Goal: Task Accomplishment & Management: Manage account settings

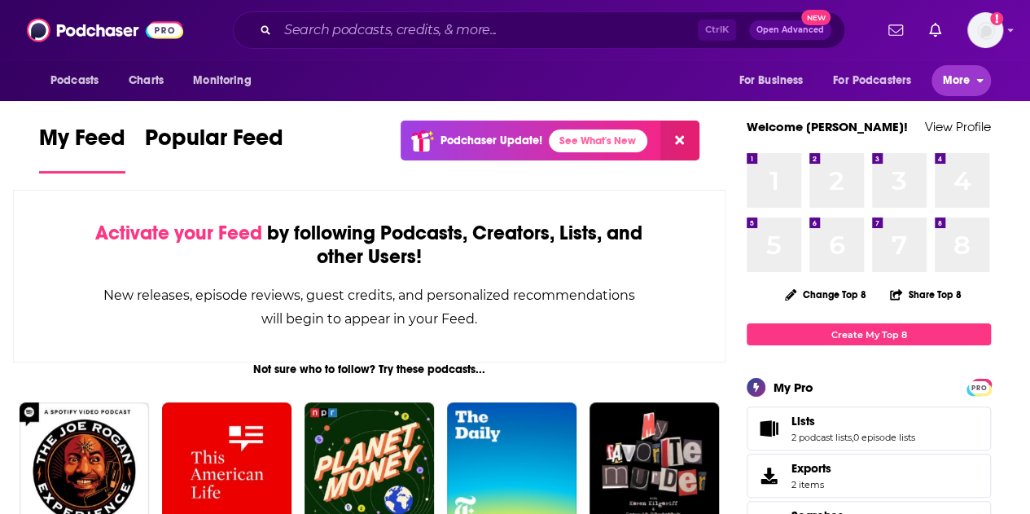
click at [969, 84] on span "More" at bounding box center [957, 80] width 28 height 23
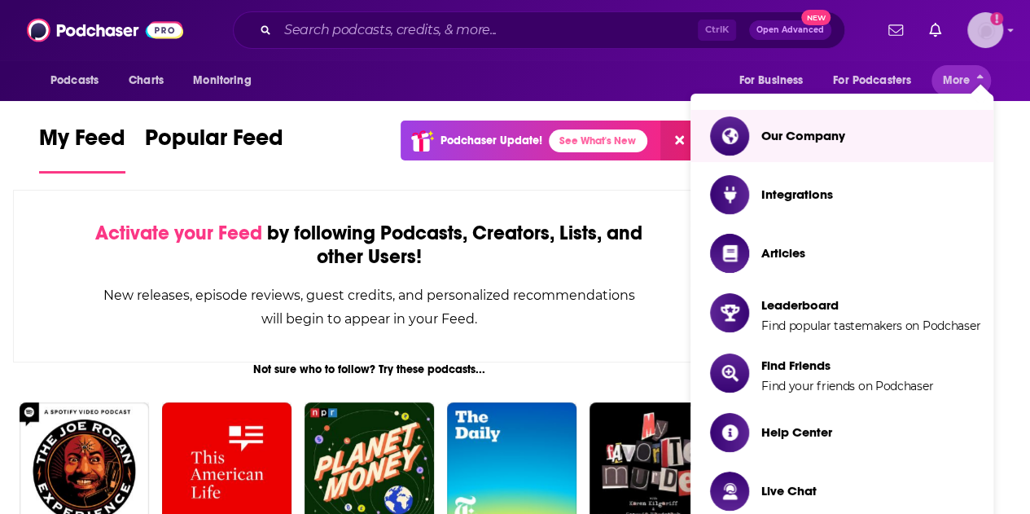
click at [1000, 33] on img "Logged in as Footnote" at bounding box center [986, 30] width 36 height 36
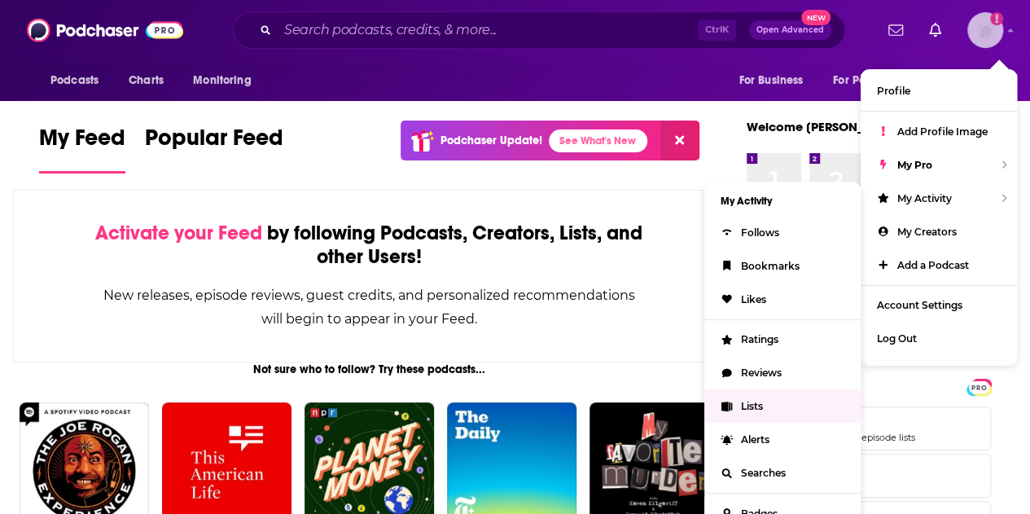
click at [761, 403] on span "Lists" at bounding box center [752, 406] width 22 height 12
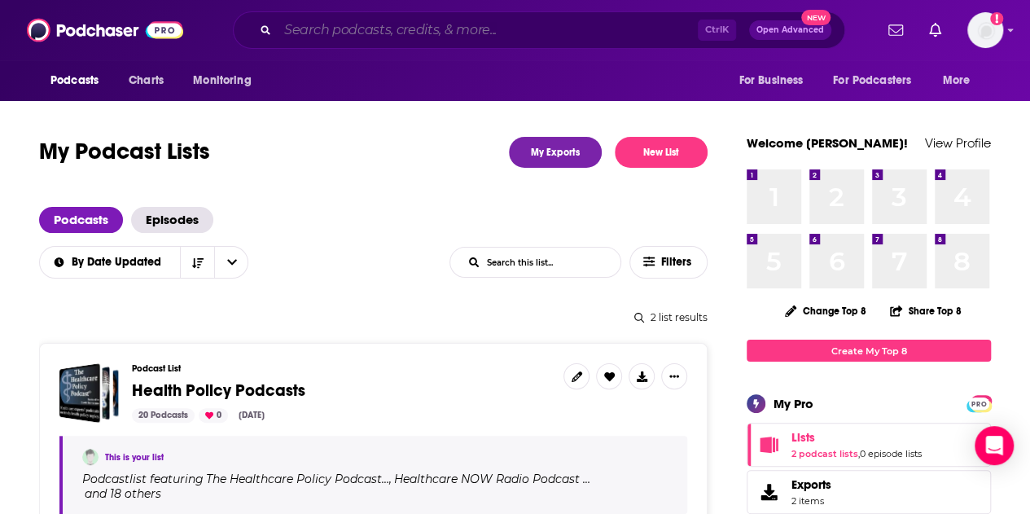
click at [434, 30] on input "Search podcasts, credits, & more..." at bounding box center [488, 30] width 420 height 26
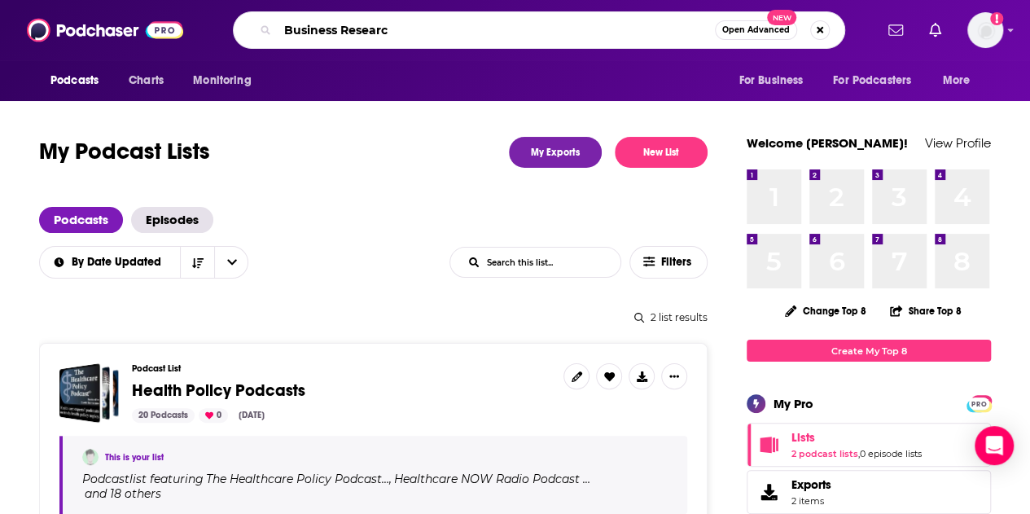
type input "Business Research"
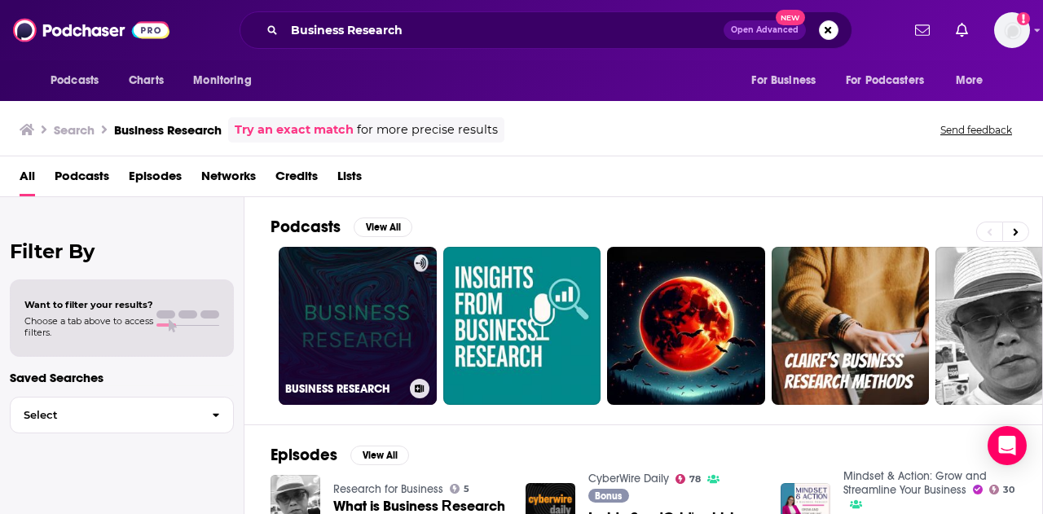
click at [386, 314] on link "BUSINESS RESEARCH" at bounding box center [358, 326] width 158 height 158
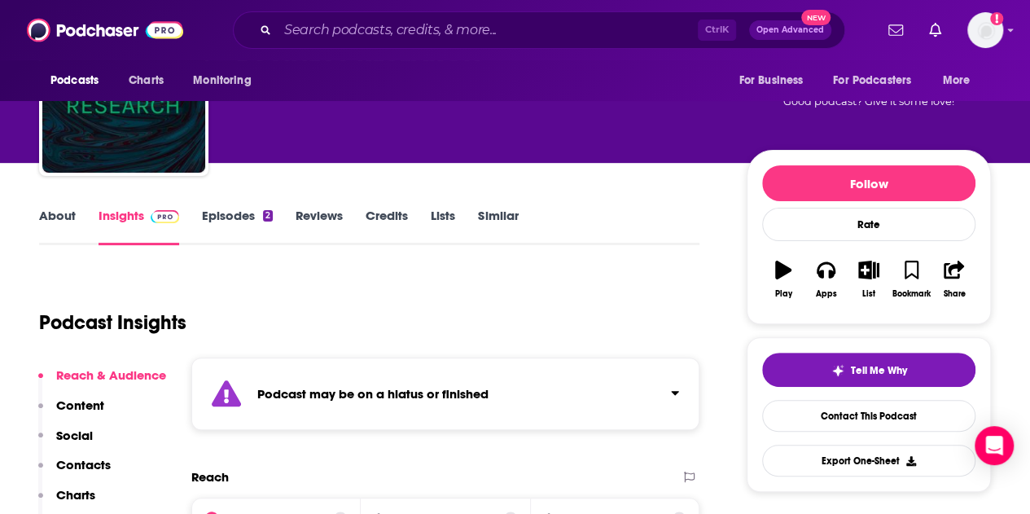
scroll to position [87, 0]
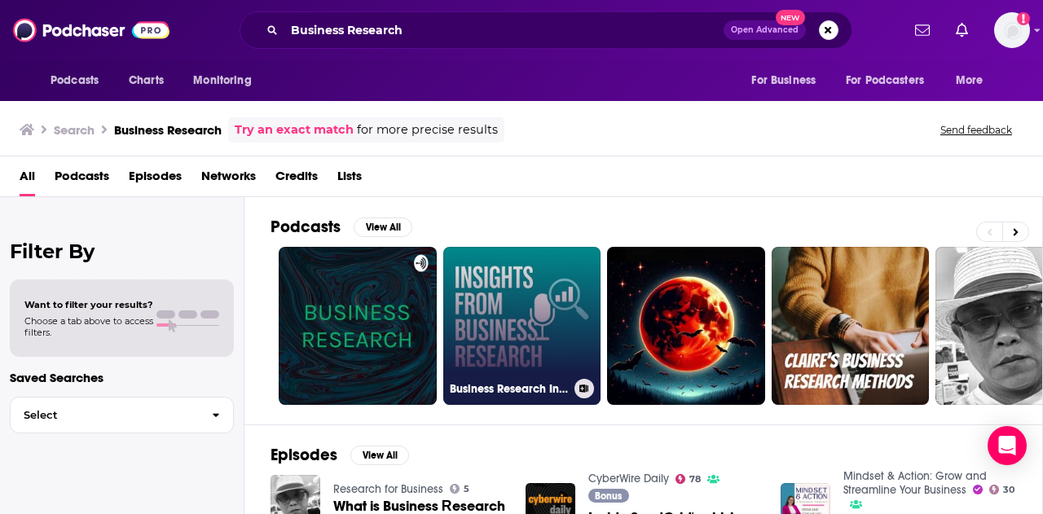
click at [523, 354] on link "Business Research Insight" at bounding box center [522, 326] width 158 height 158
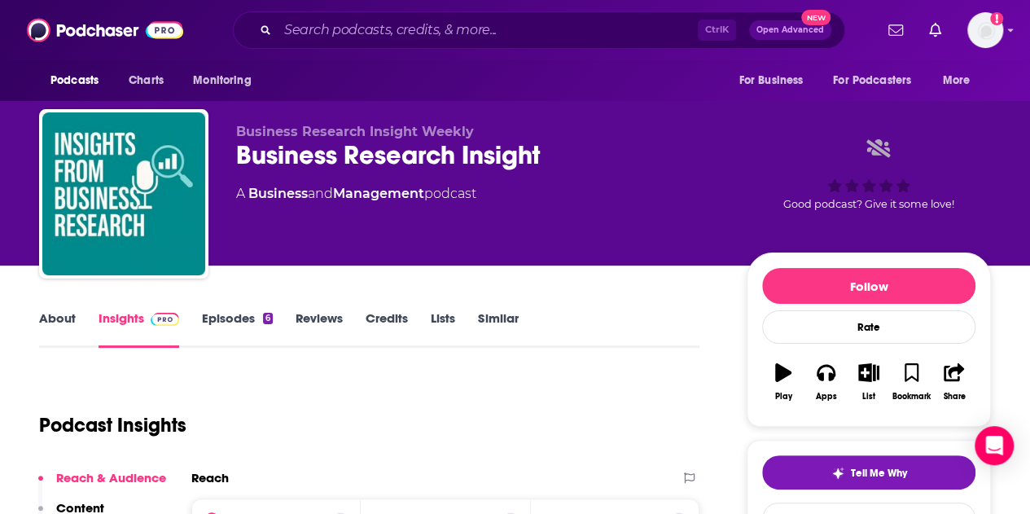
click at [370, 196] on link "Management" at bounding box center [378, 193] width 91 height 15
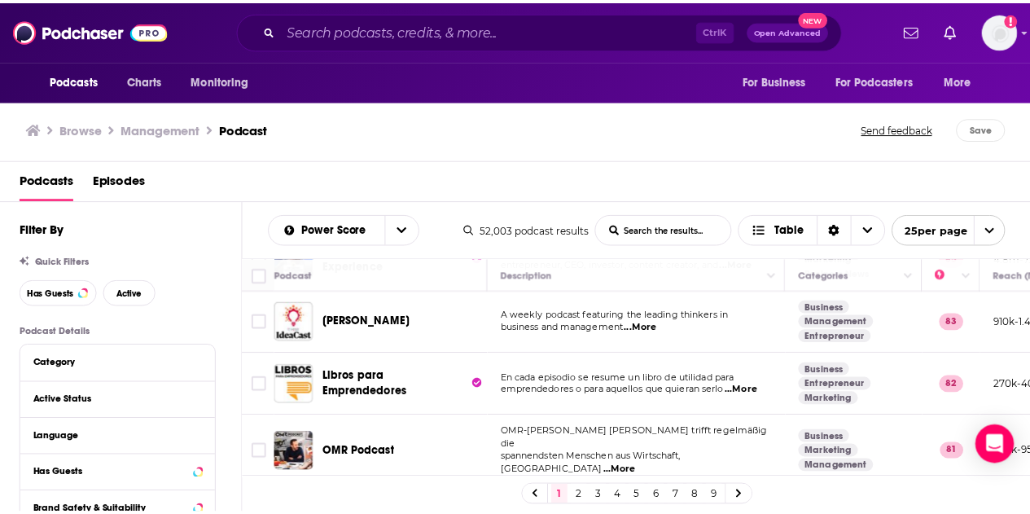
scroll to position [322, 0]
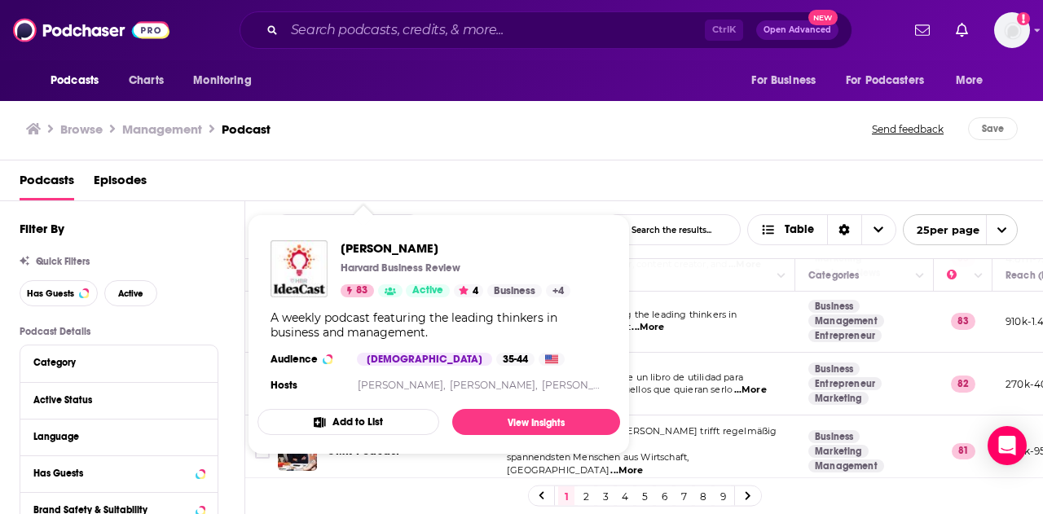
click at [354, 315] on div "A weekly podcast featuring the leading thinkers in business and management." at bounding box center [438, 324] width 336 height 29
click at [340, 426] on button "Add to List" at bounding box center [348, 422] width 182 height 26
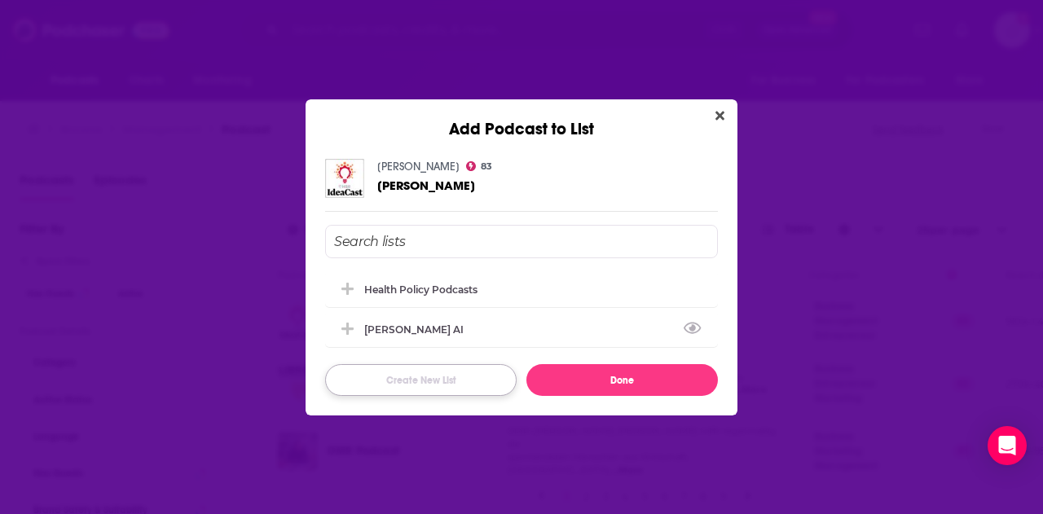
click at [435, 377] on button "Create New List" at bounding box center [420, 380] width 191 height 32
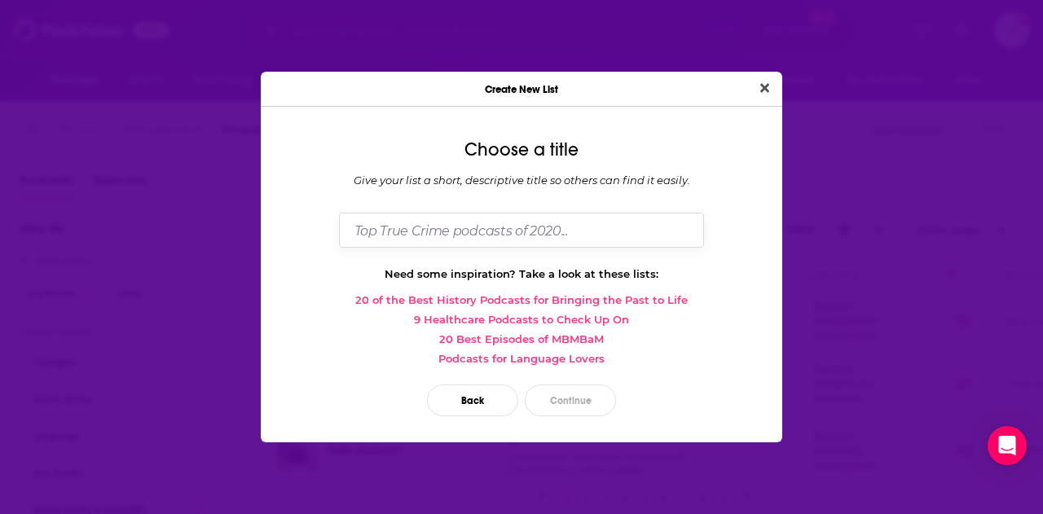
click at [441, 234] on input "Dialog" at bounding box center [521, 230] width 365 height 35
type input "Business School Podcasts"
click at [562, 395] on button "Continue" at bounding box center [570, 400] width 91 height 32
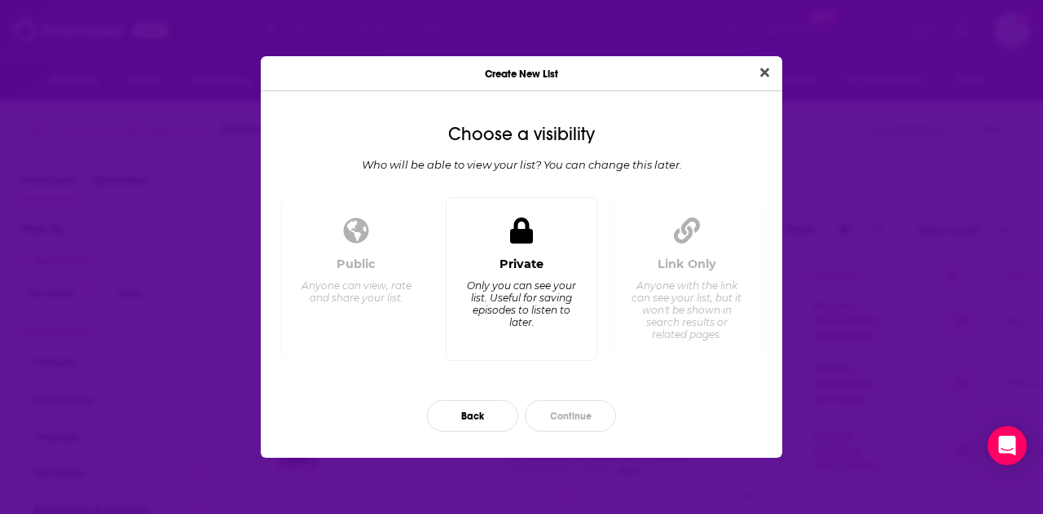
click at [533, 296] on div "Only you can see your list. Useful for saving episodes to listen to later." at bounding box center [521, 303] width 112 height 49
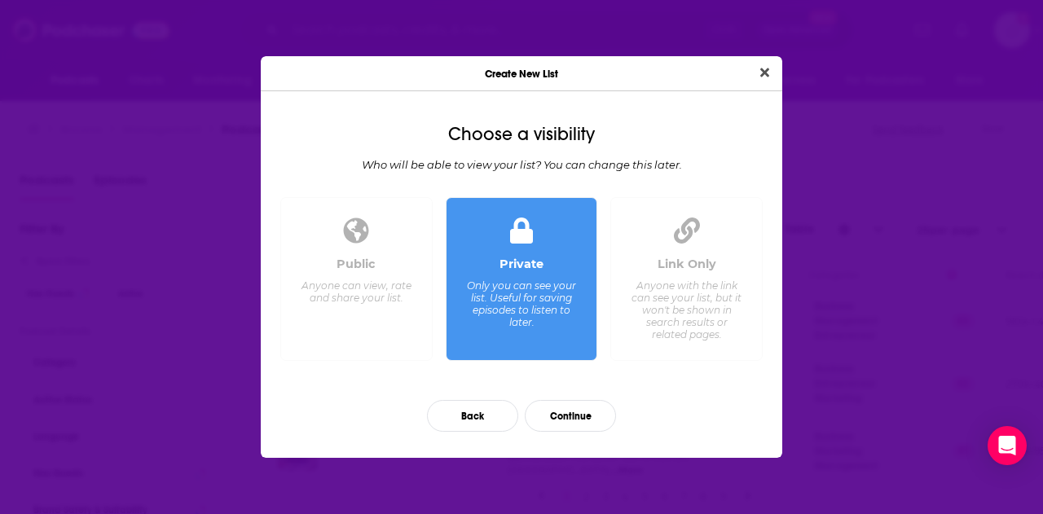
click at [679, 293] on div "Anyone with the link can see your list, but it won't be shown in search results…" at bounding box center [686, 309] width 112 height 61
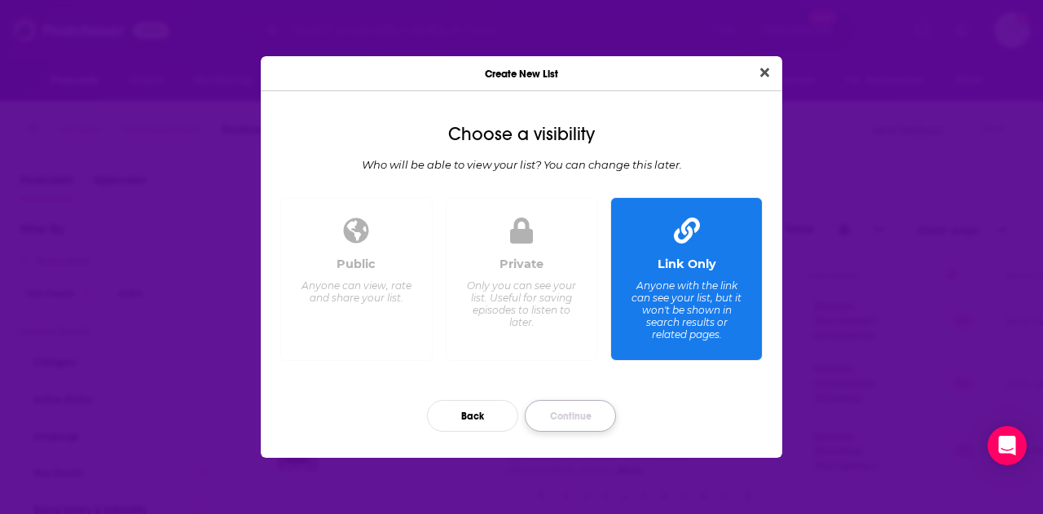
click at [553, 416] on button "Continue" at bounding box center [570, 416] width 91 height 32
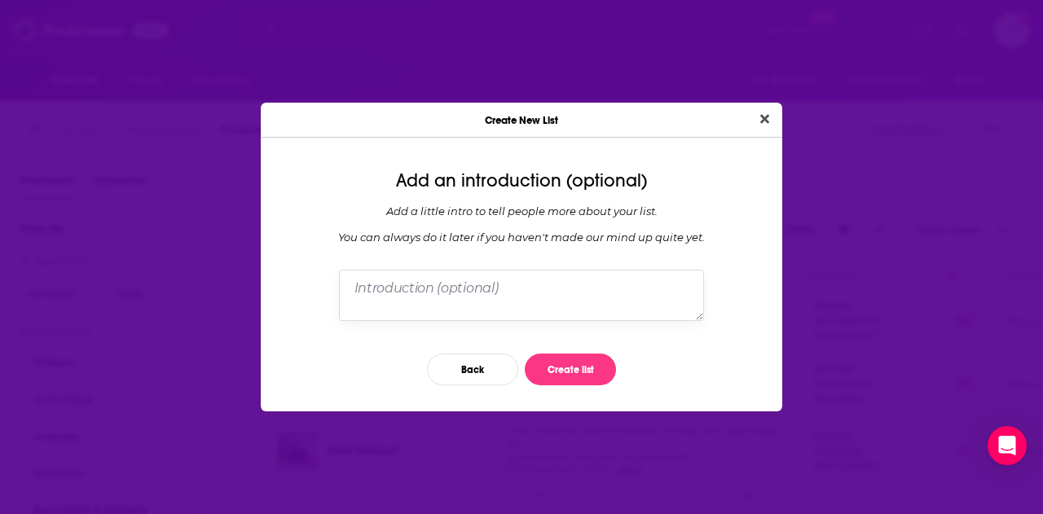
click at [529, 296] on textarea "Dialog" at bounding box center [521, 295] width 365 height 51
type textarea "Podcasts to pitch for business school partners"
click at [556, 369] on button "Create list" at bounding box center [570, 370] width 91 height 32
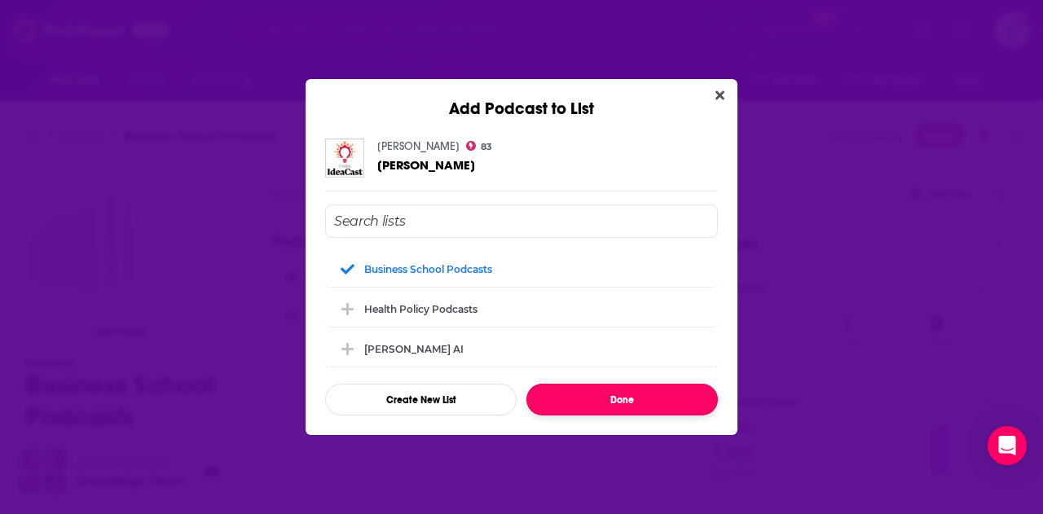
click at [617, 403] on button "Done" at bounding box center [621, 400] width 191 height 32
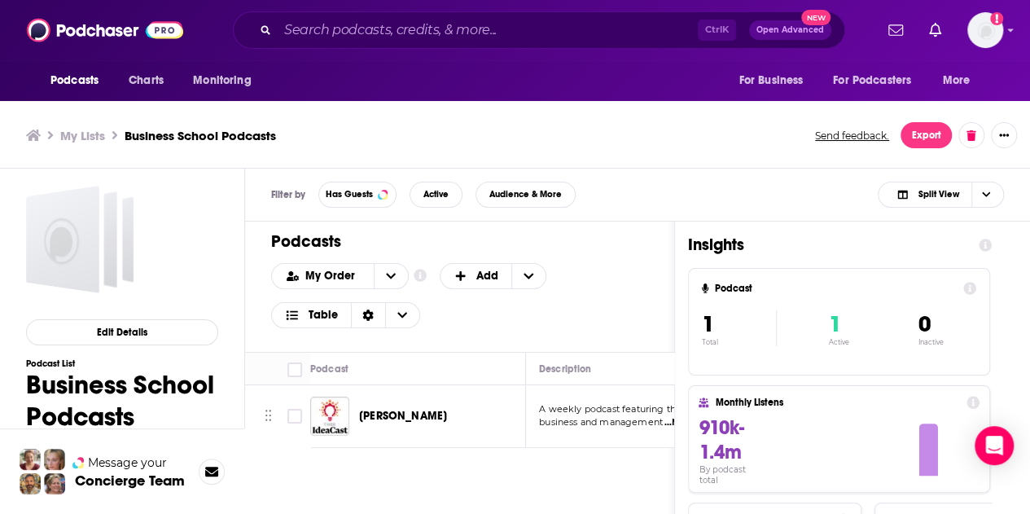
scroll to position [5, 0]
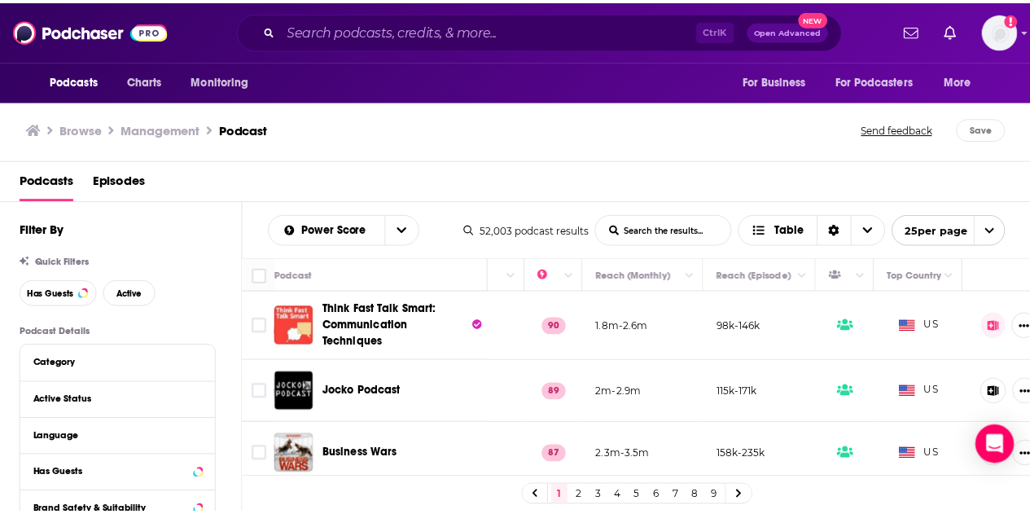
scroll to position [0, 439]
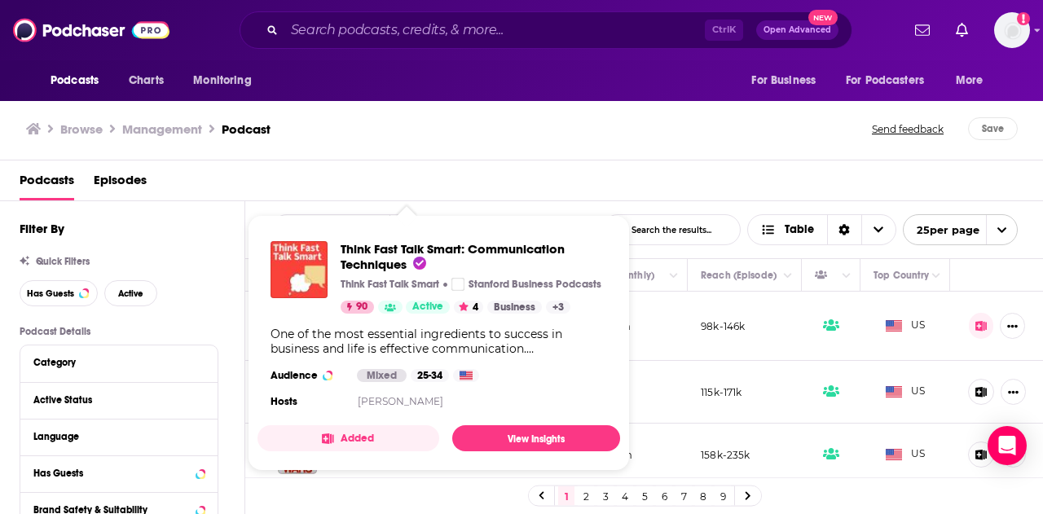
click at [359, 311] on span "90" at bounding box center [361, 307] width 11 height 16
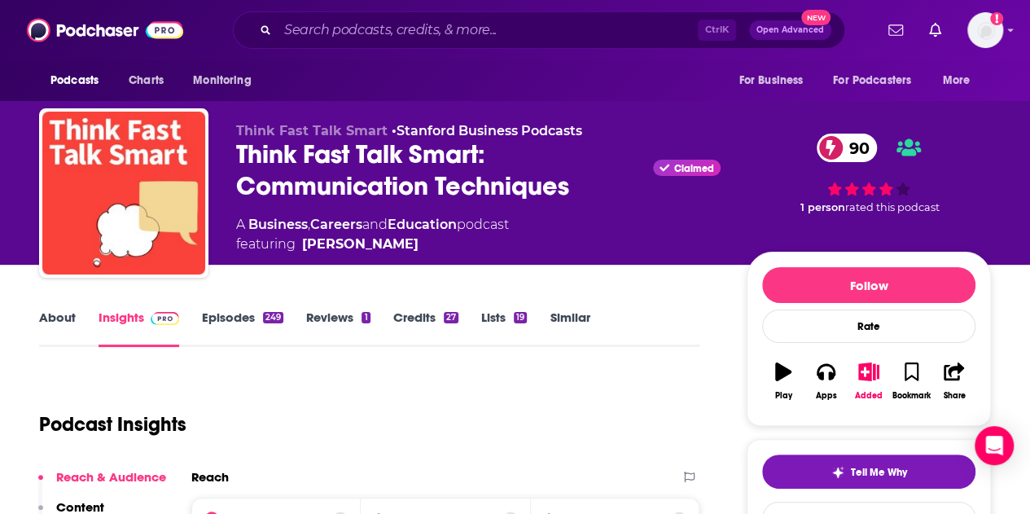
scroll to position [2, 0]
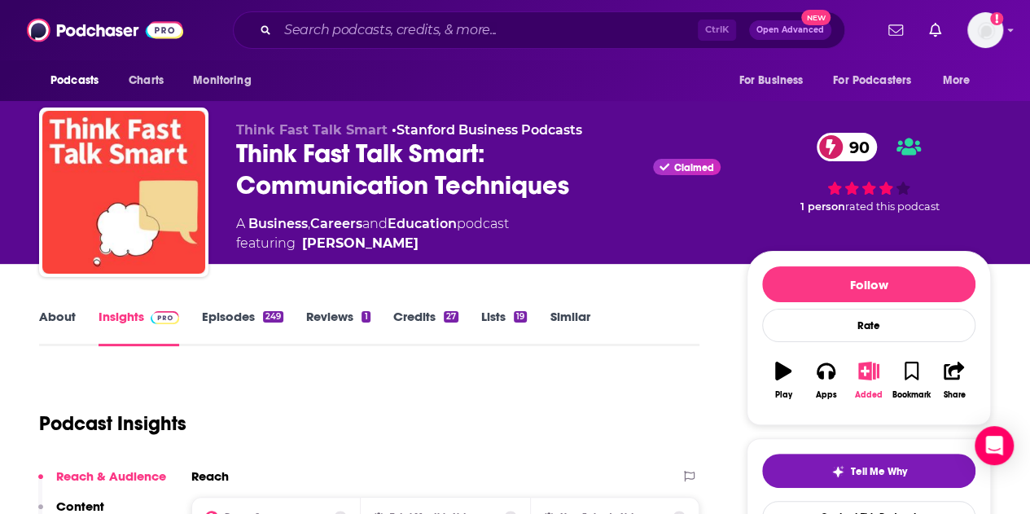
click at [875, 362] on icon "button" at bounding box center [869, 371] width 20 height 18
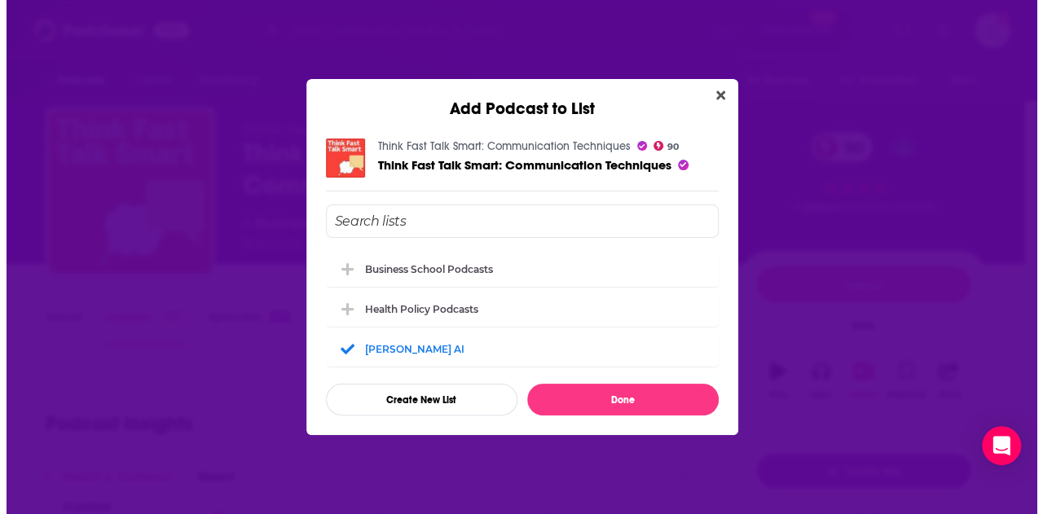
scroll to position [0, 0]
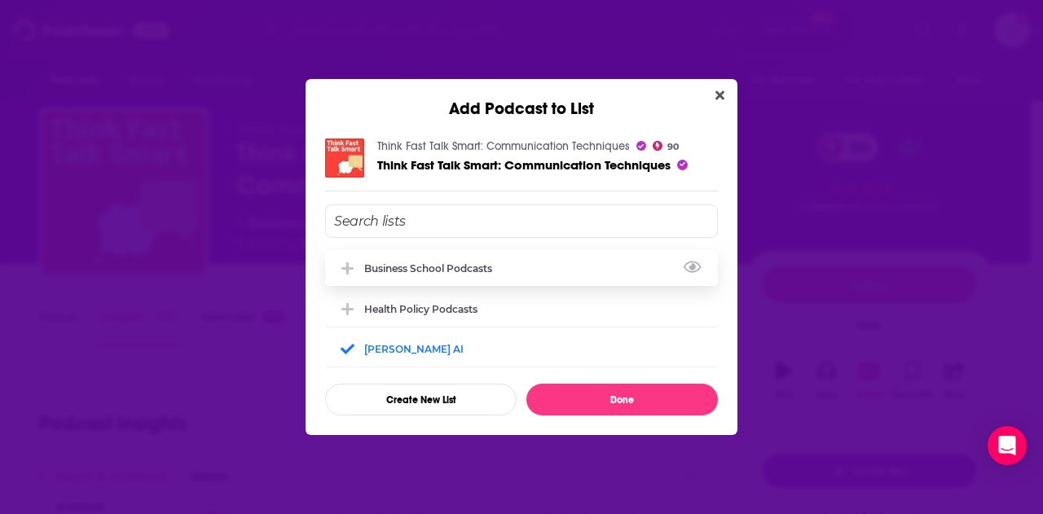
click at [519, 258] on div "Business School Podcasts" at bounding box center [521, 268] width 393 height 36
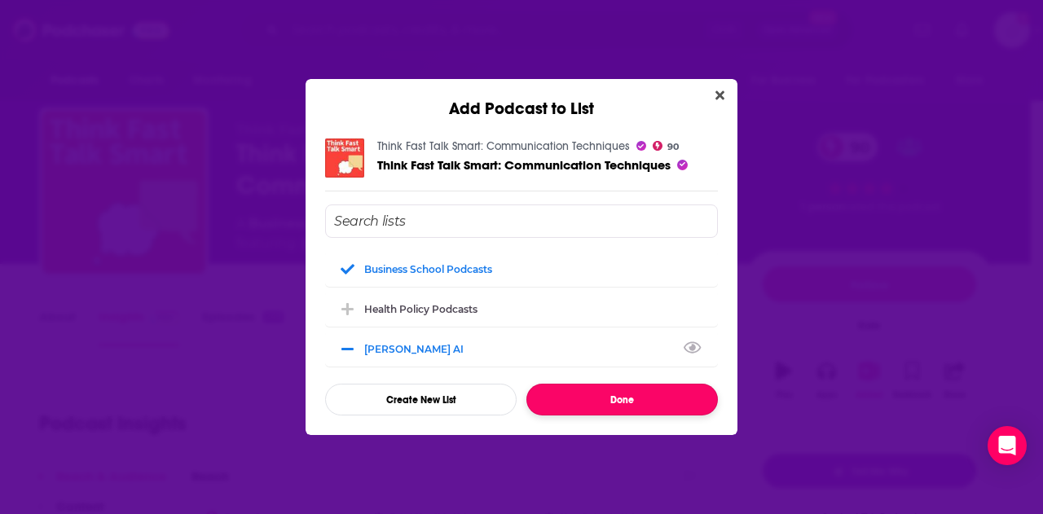
click at [605, 399] on button "Done" at bounding box center [621, 400] width 191 height 32
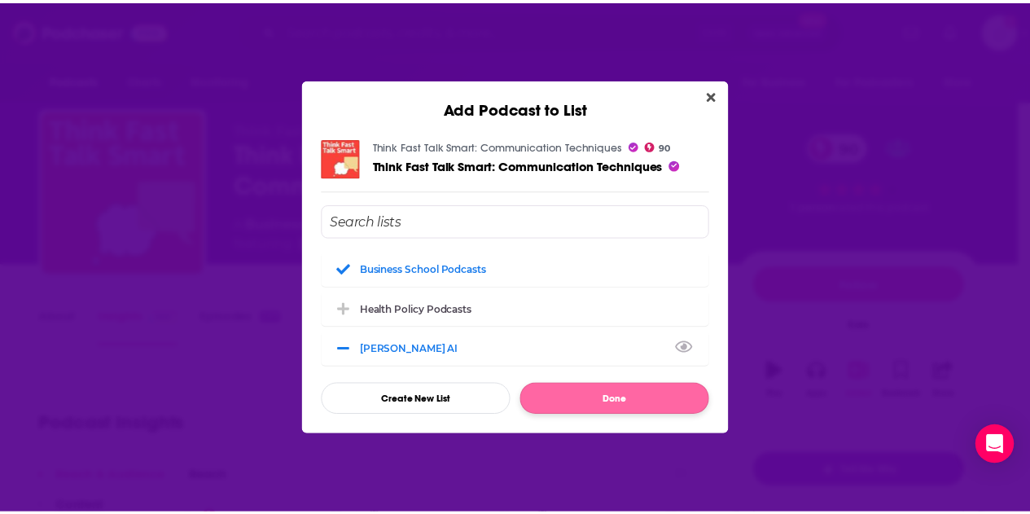
scroll to position [2, 0]
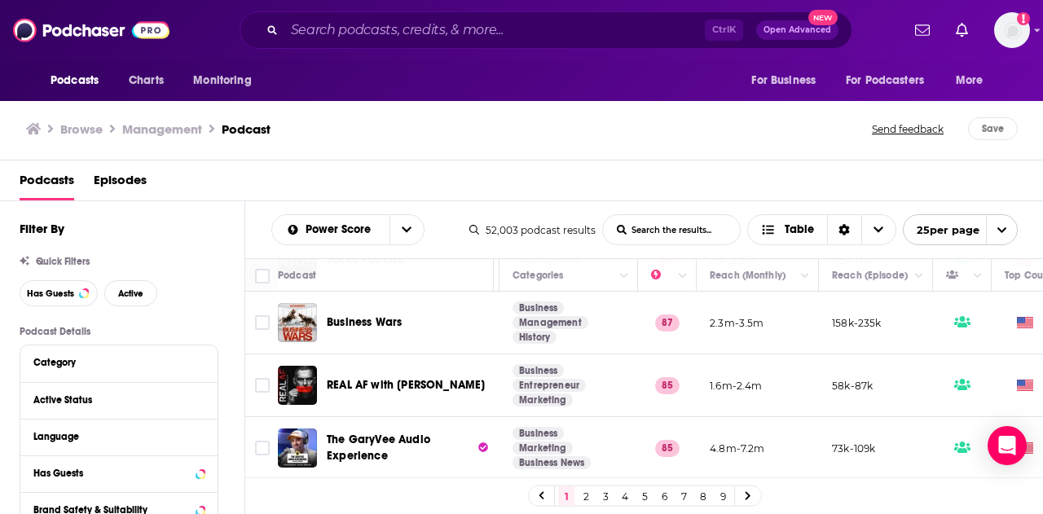
scroll to position [132, 294]
click at [996, 232] on icon "open menu" at bounding box center [1001, 230] width 11 height 11
click at [975, 285] on button "50 per page" at bounding box center [959, 286] width 113 height 25
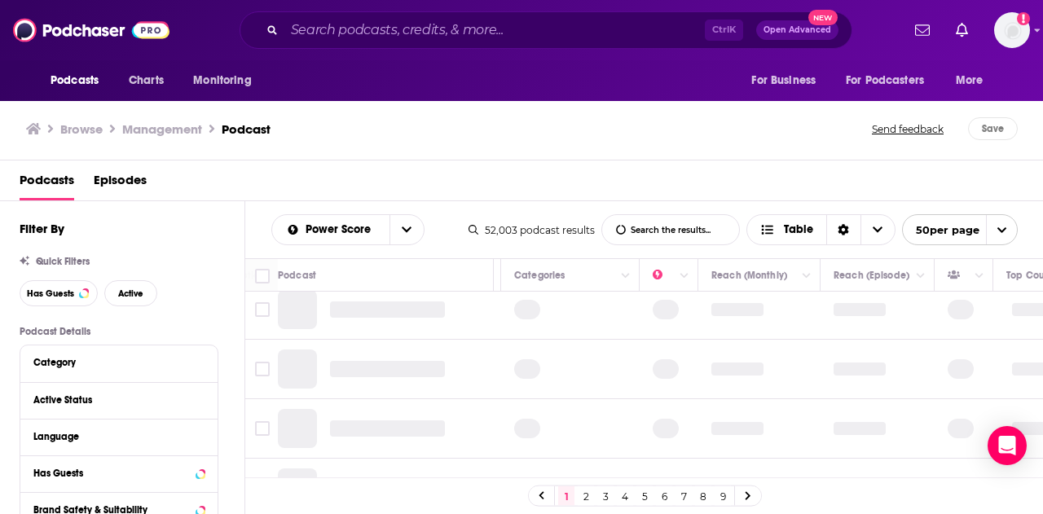
scroll to position [0, 294]
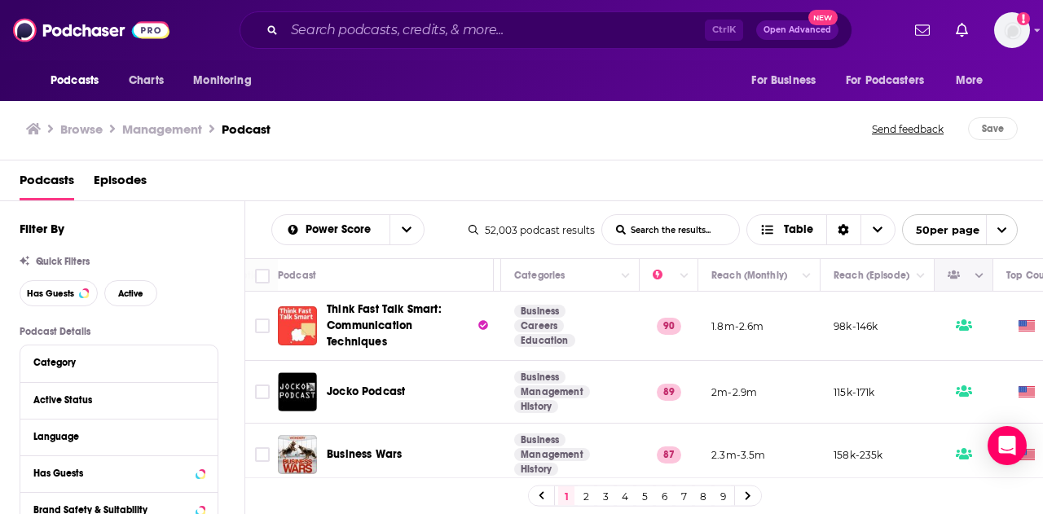
click at [955, 279] on icon "Move" at bounding box center [962, 276] width 20 height 20
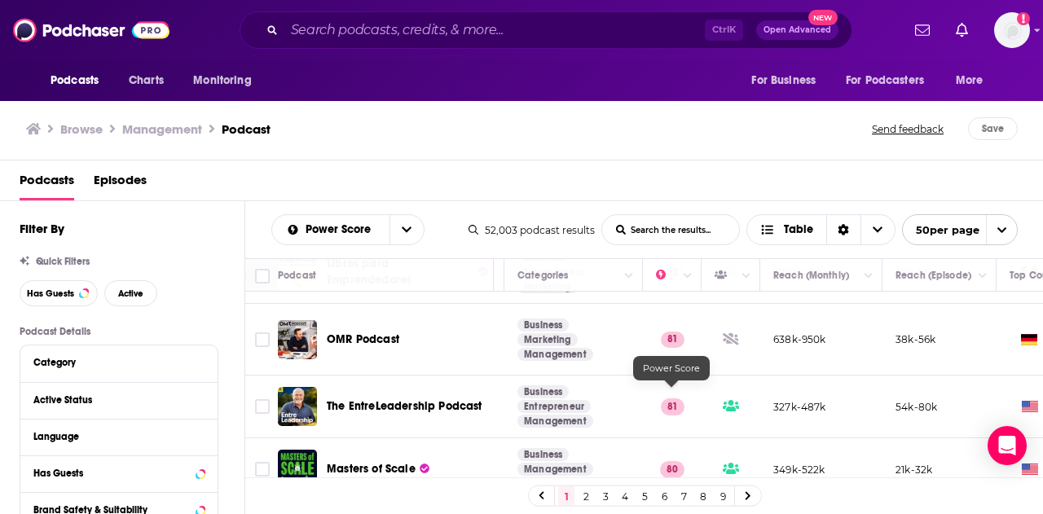
scroll to position [435, 291]
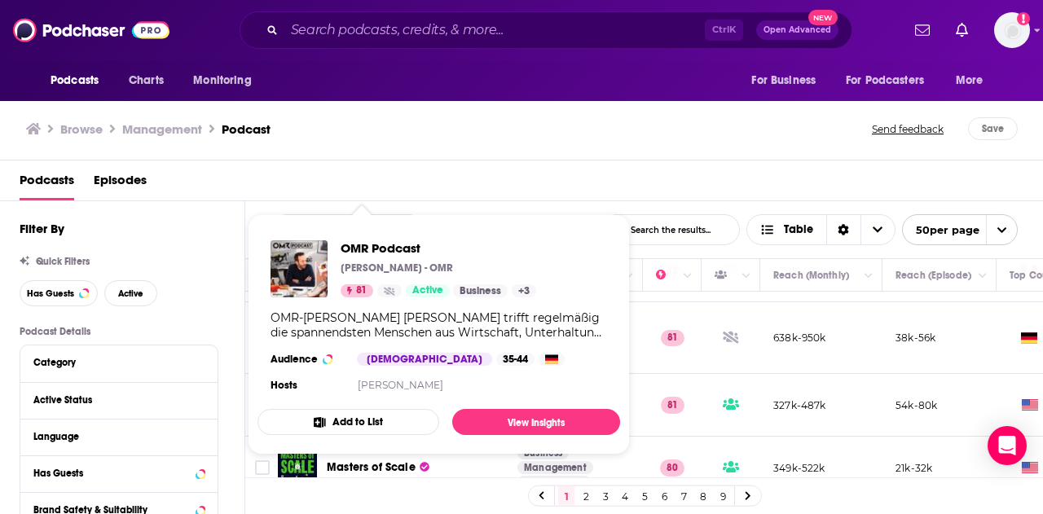
click at [378, 332] on div "OMR-[PERSON_NAME] [PERSON_NAME] trifft regelmäßig die spannendsten Menschen aus…" at bounding box center [438, 324] width 336 height 29
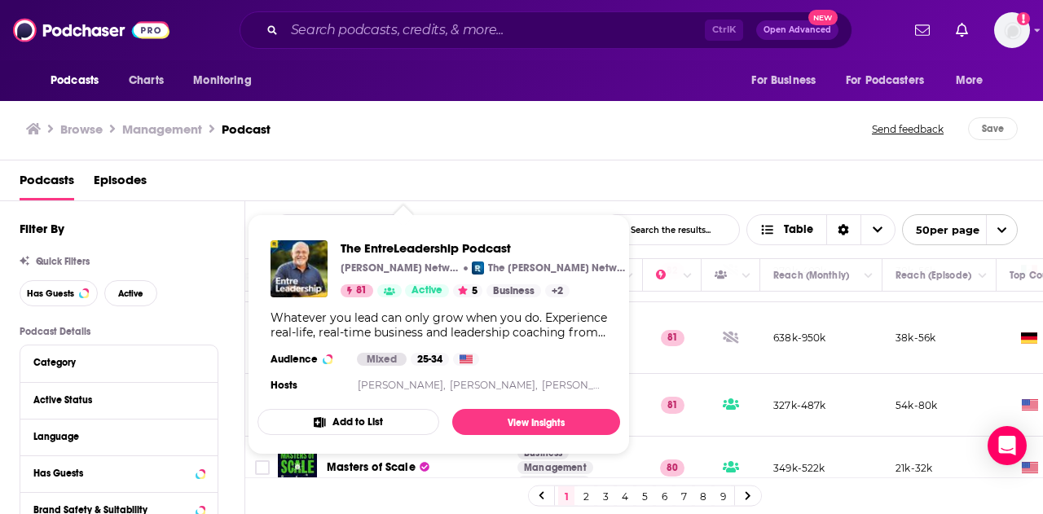
click at [360, 419] on button "Add to List" at bounding box center [348, 422] width 182 height 26
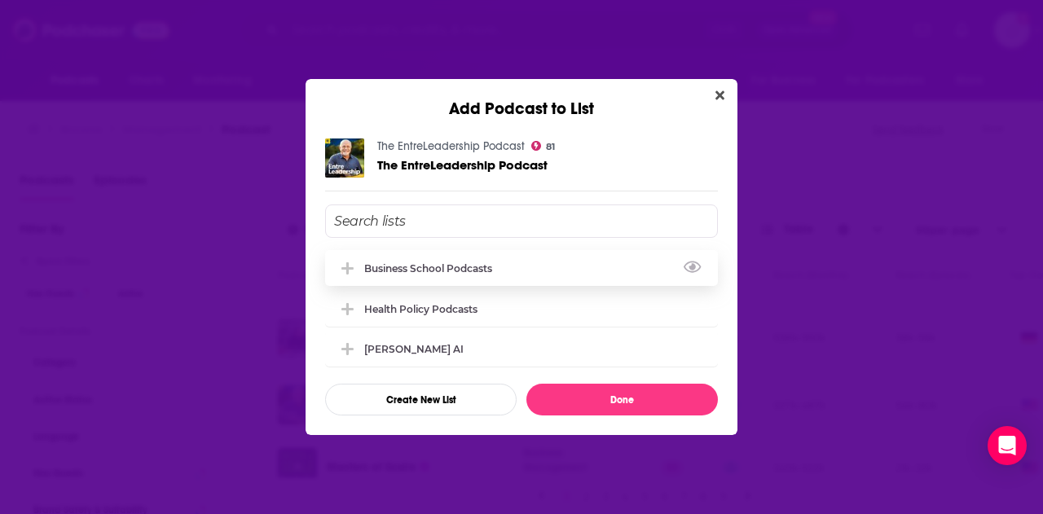
click at [441, 268] on div "Business School Podcasts" at bounding box center [433, 268] width 138 height 12
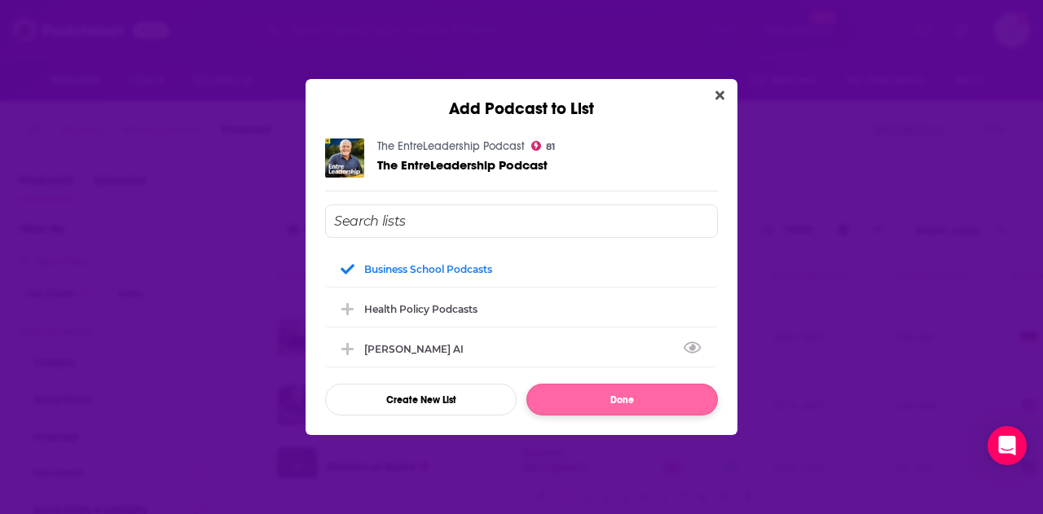
click at [574, 398] on button "Done" at bounding box center [621, 400] width 191 height 32
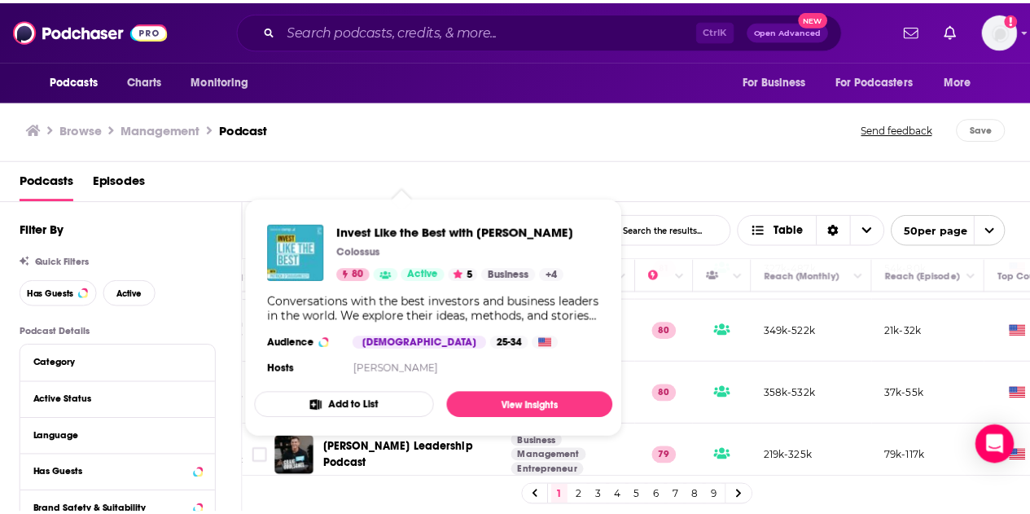
scroll to position [573, 291]
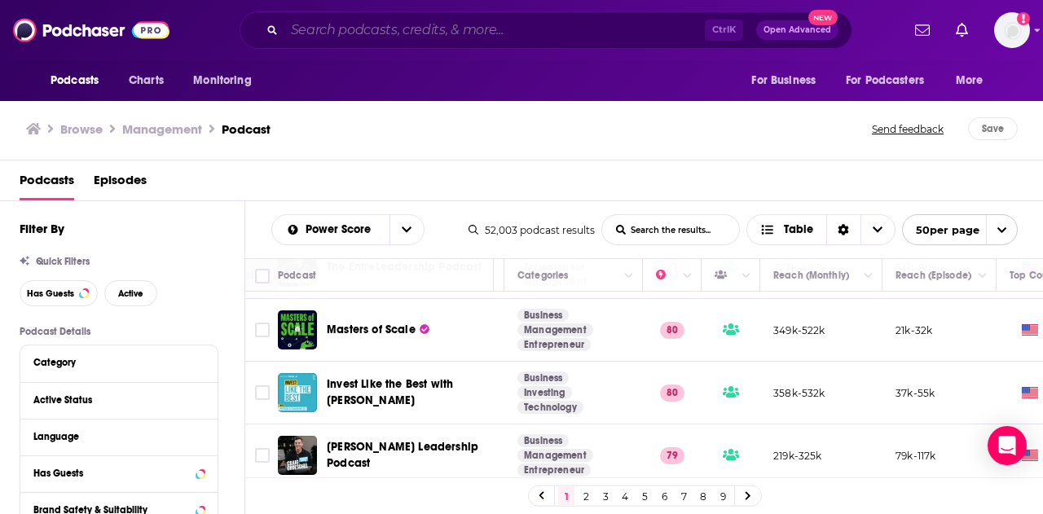
click at [388, 30] on input "Search podcasts, credits, & more..." at bounding box center [494, 30] width 420 height 26
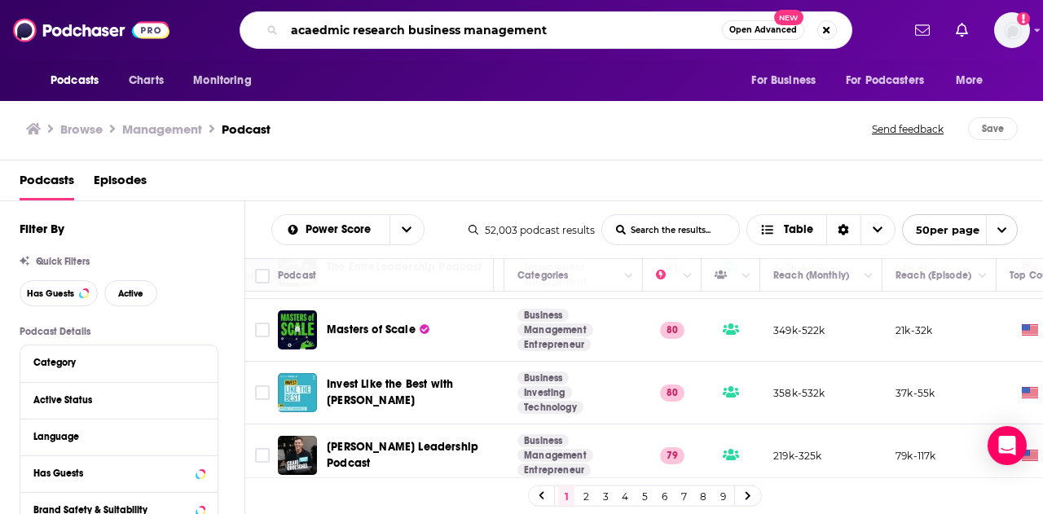
type input "acaedmic research business management"
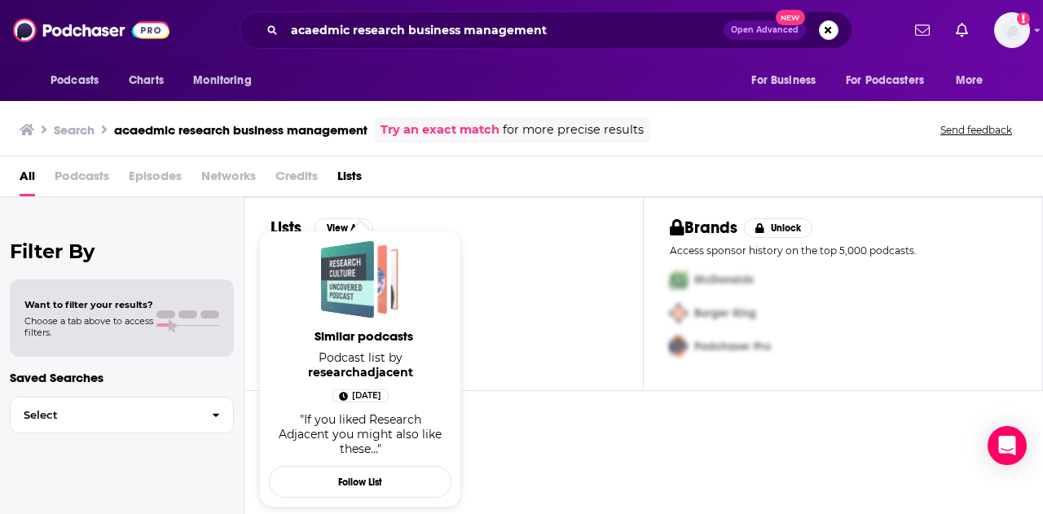
click at [370, 263] on div "Similar podcasts" at bounding box center [347, 279] width 53 height 78
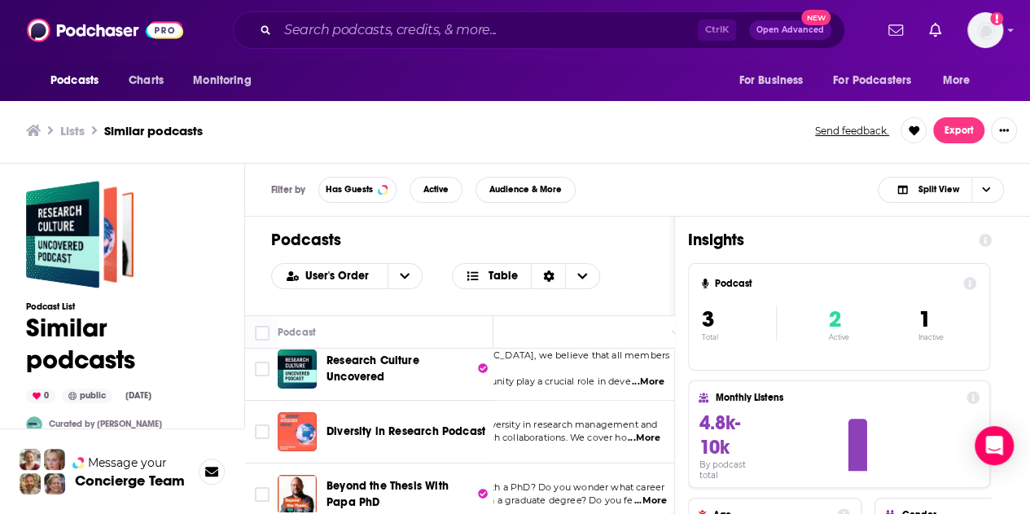
scroll to position [36, 105]
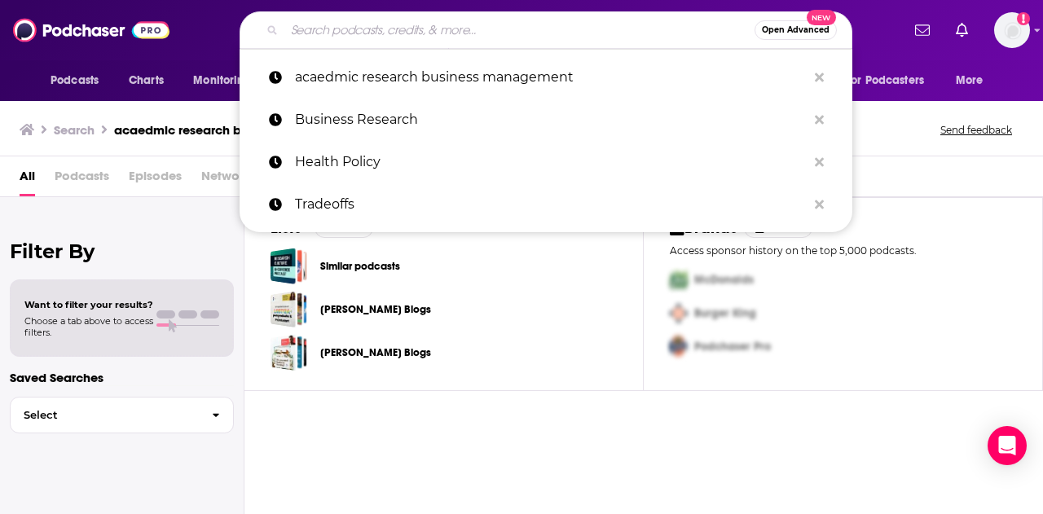
click at [336, 27] on input "Search podcasts, credits, & more..." at bounding box center [519, 30] width 470 height 26
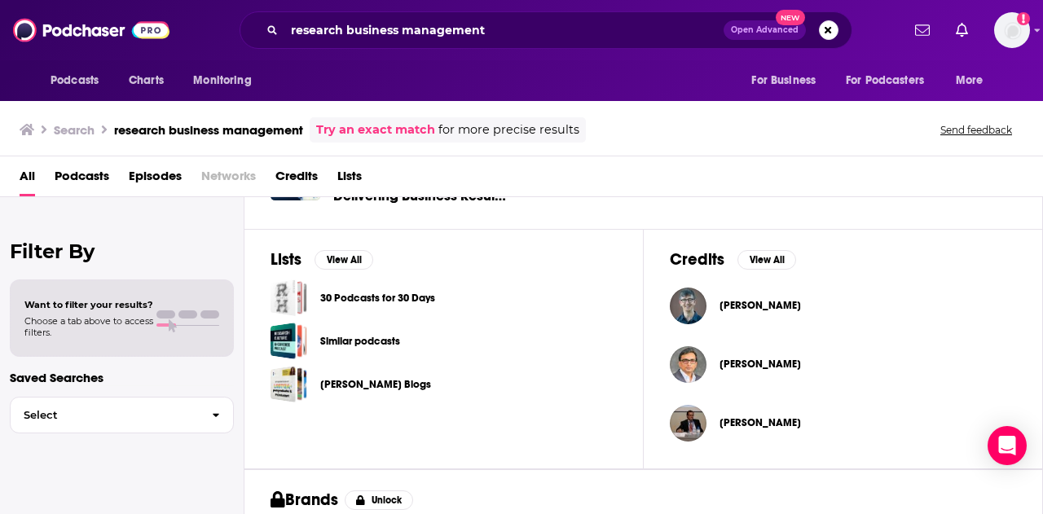
scroll to position [628, 0]
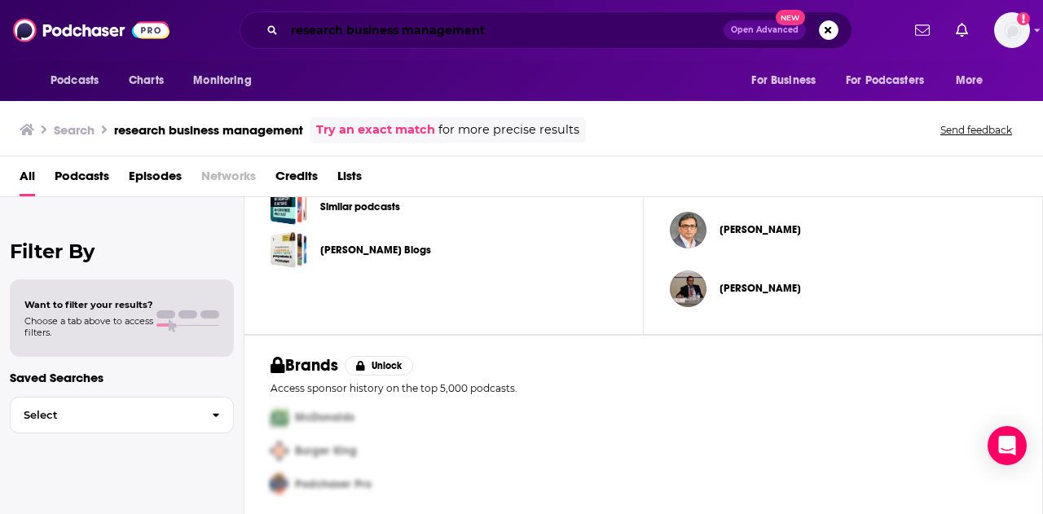
click at [523, 35] on input "research business management" at bounding box center [503, 30] width 439 height 26
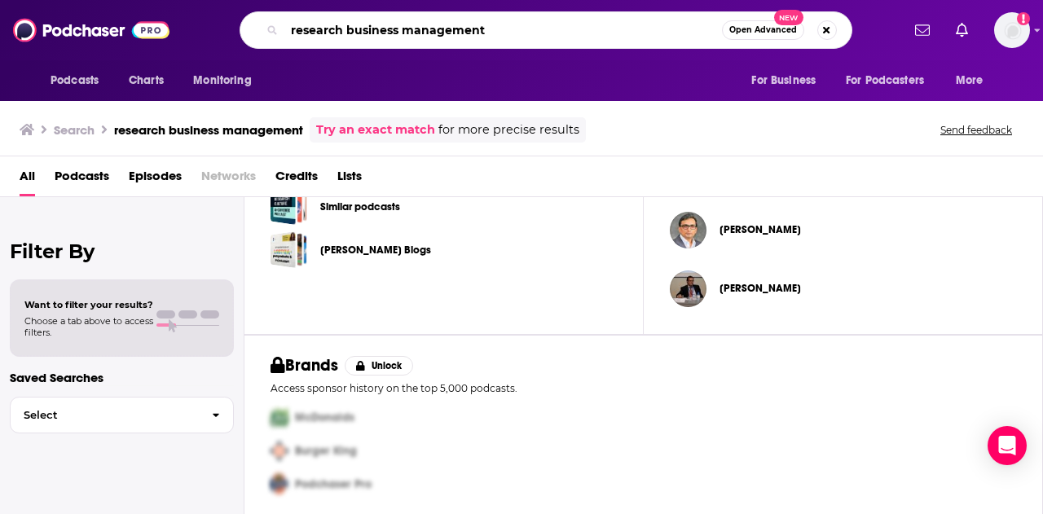
click at [523, 35] on input "research business management" at bounding box center [502, 30] width 437 height 26
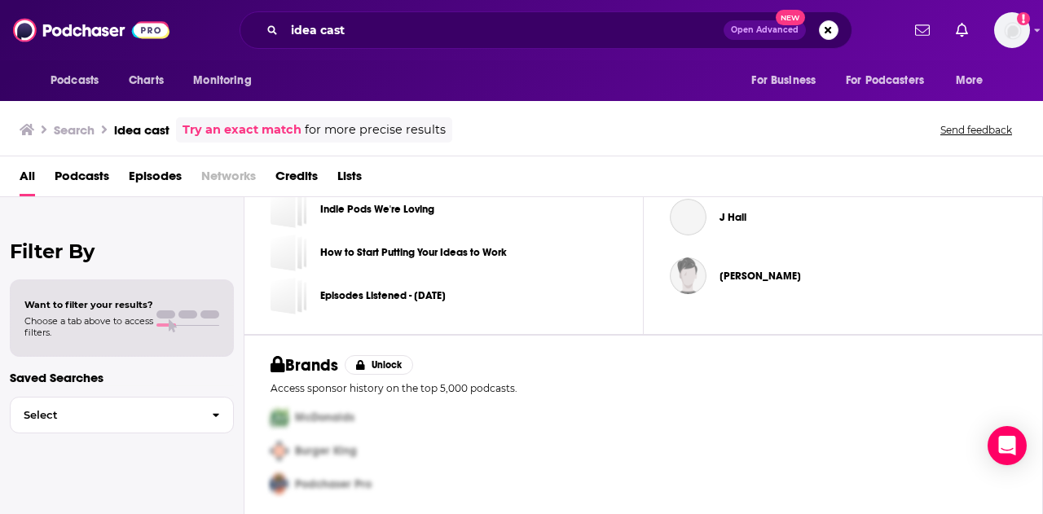
scroll to position [582, 0]
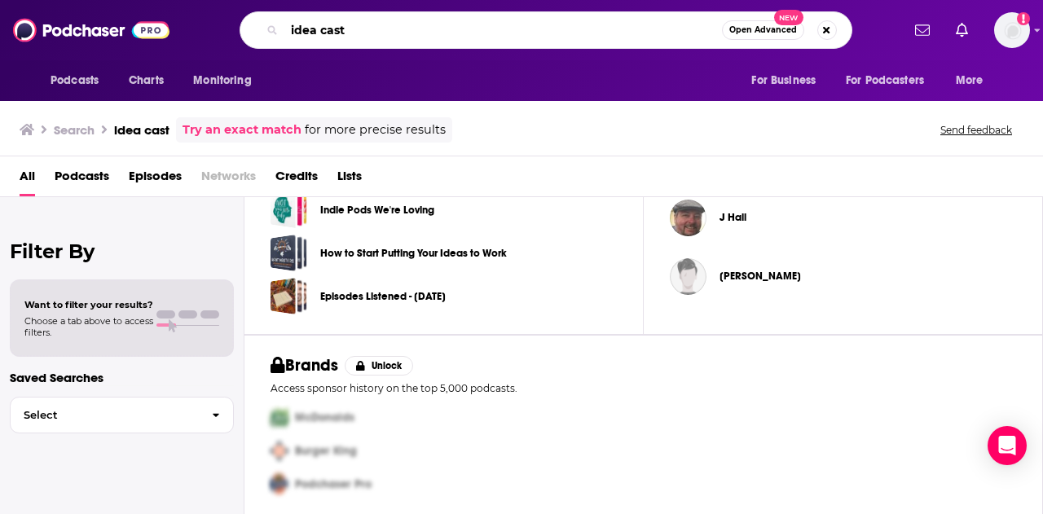
click at [408, 38] on input "idea cast" at bounding box center [502, 30] width 437 height 26
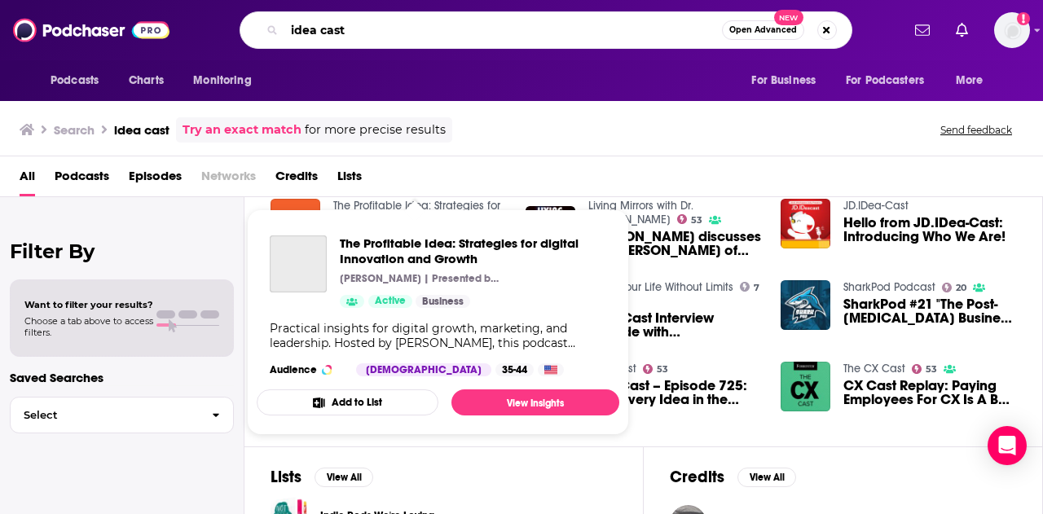
scroll to position [346, 0]
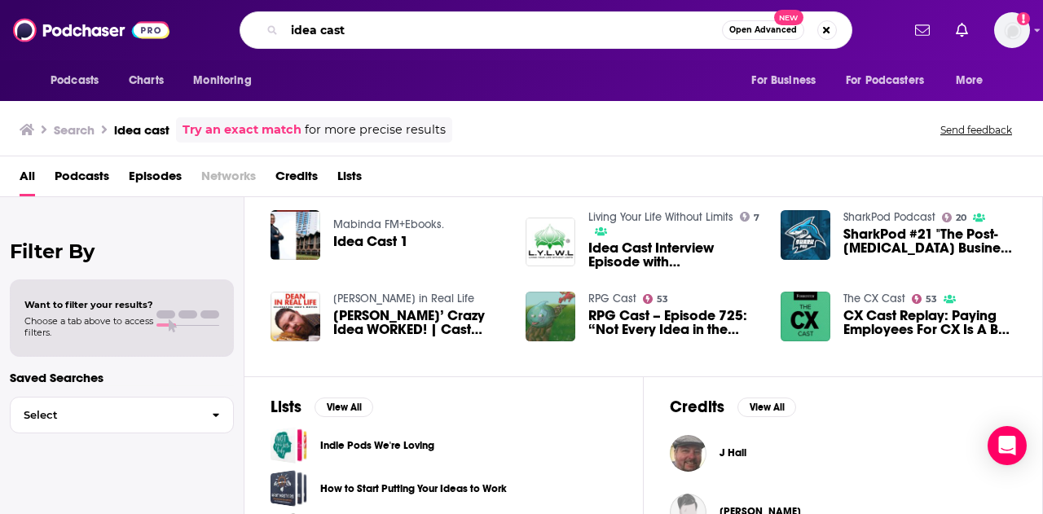
click at [406, 31] on input "idea cast" at bounding box center [502, 30] width 437 height 26
type input "hbr"
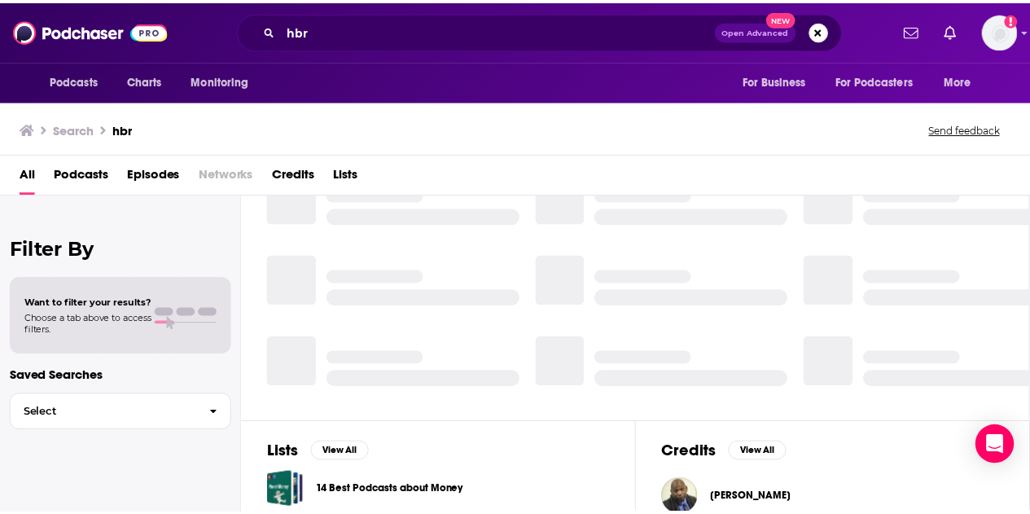
scroll to position [346, 0]
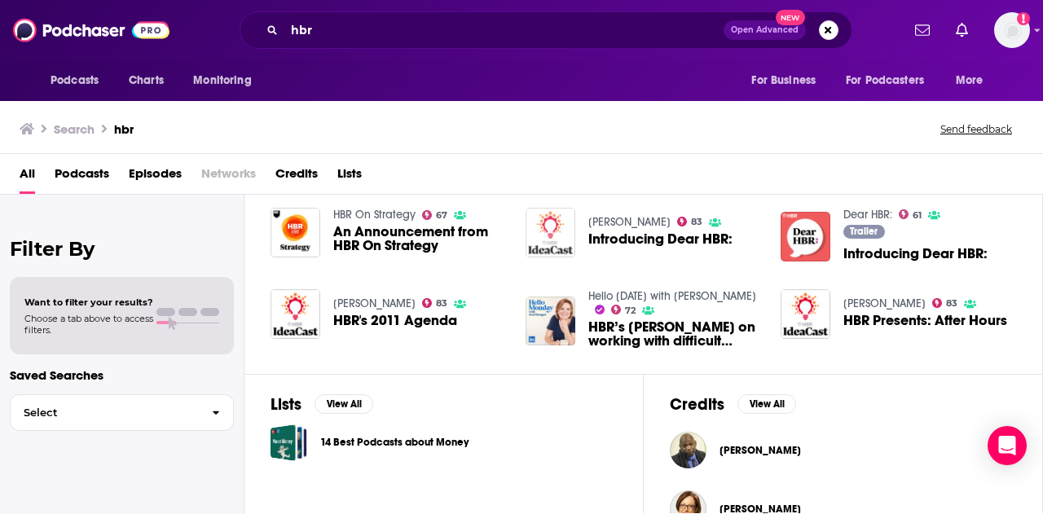
click at [572, 226] on img "Introducing Dear HBR:" at bounding box center [550, 233] width 50 height 50
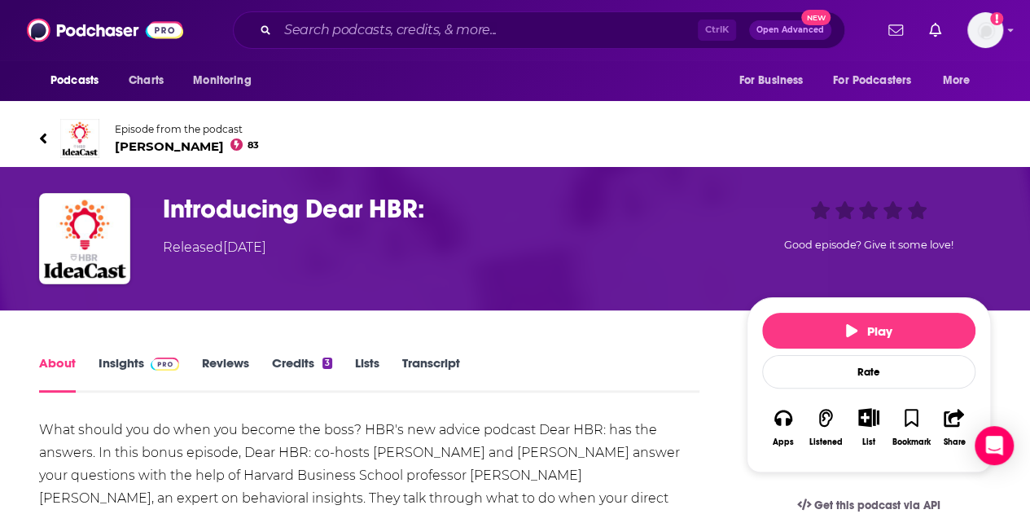
click at [374, 366] on link "Lists" at bounding box center [367, 373] width 24 height 37
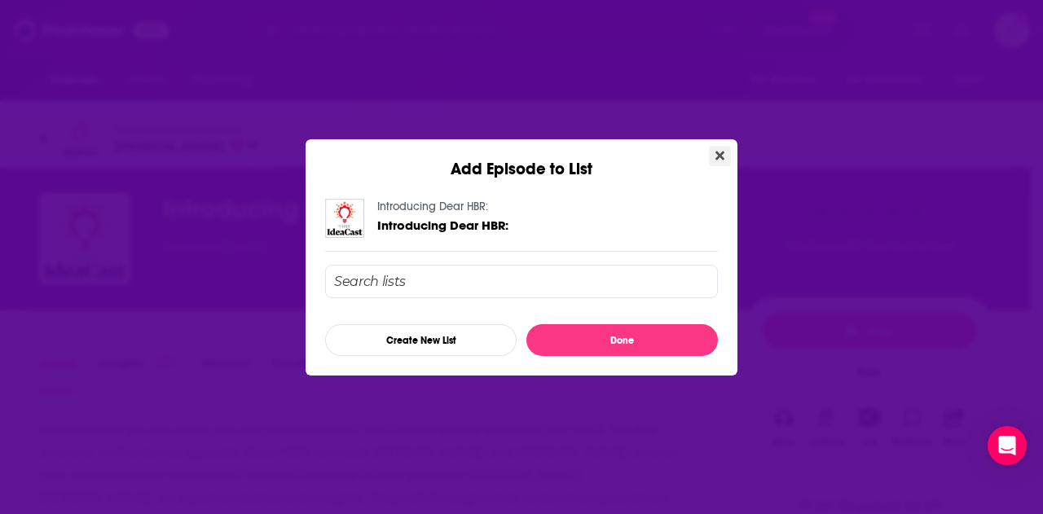
click at [721, 154] on icon "Close" at bounding box center [719, 155] width 9 height 9
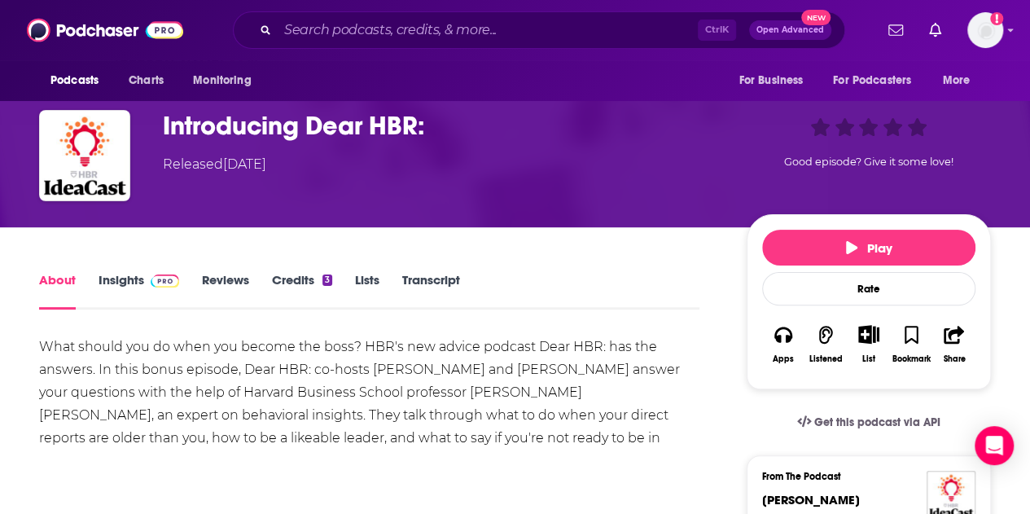
scroll to position [86, 0]
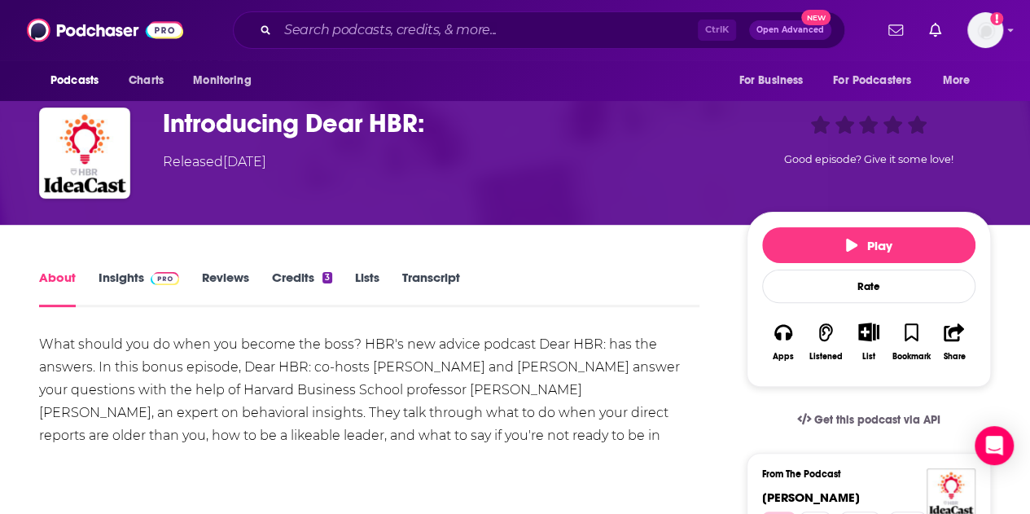
click at [366, 278] on link "Lists" at bounding box center [367, 288] width 24 height 37
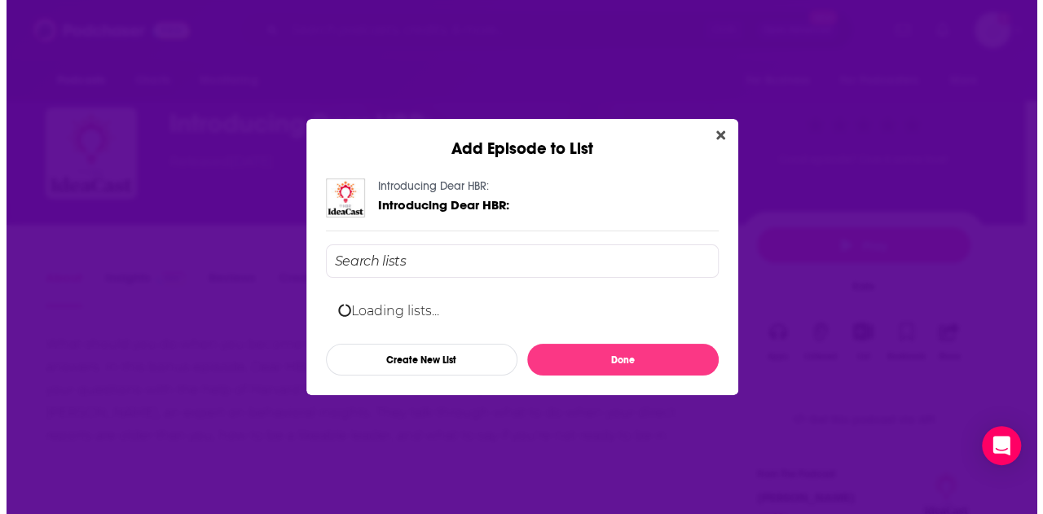
scroll to position [0, 0]
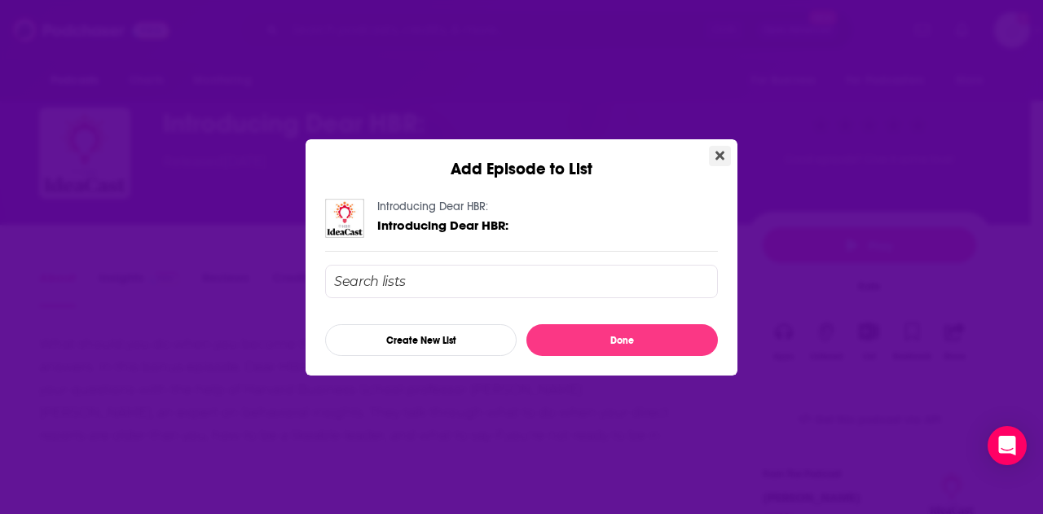
click at [715, 156] on icon "Close" at bounding box center [719, 155] width 9 height 13
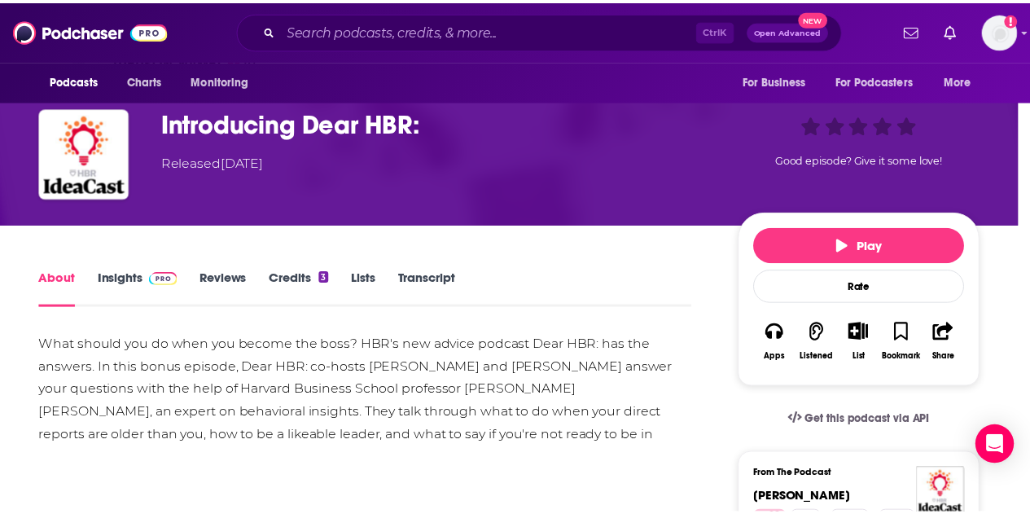
scroll to position [86, 0]
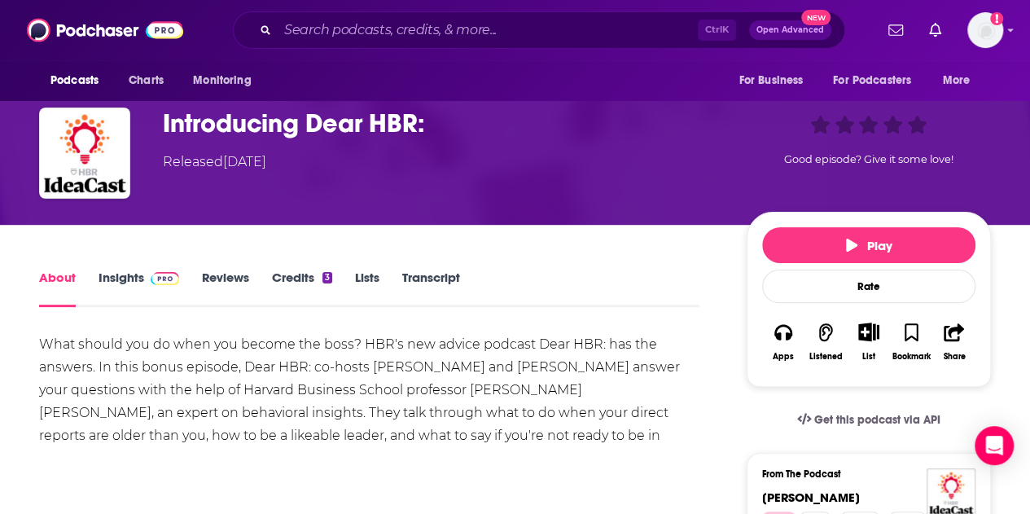
click at [58, 277] on link "About" at bounding box center [57, 288] width 37 height 37
click at [148, 74] on span "Charts" at bounding box center [146, 80] width 35 height 23
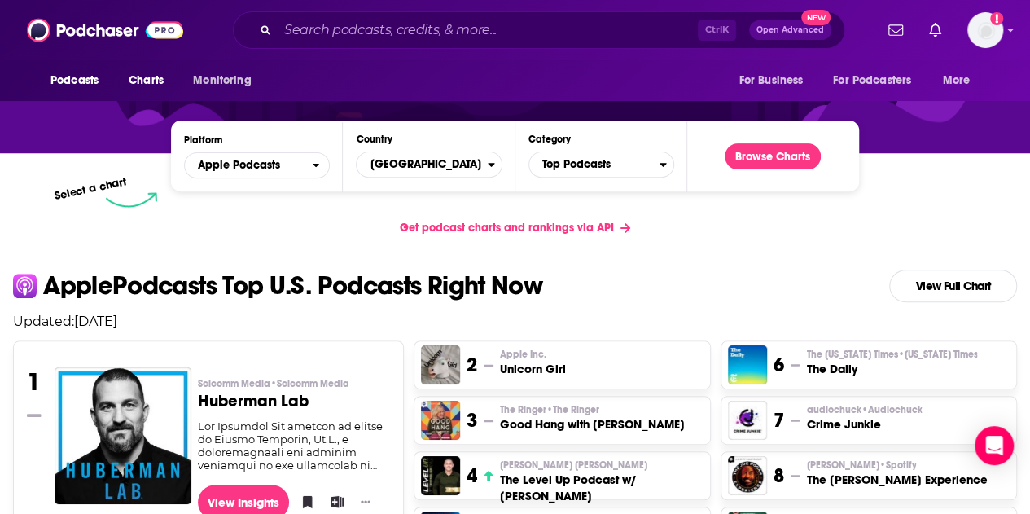
scroll to position [222, 0]
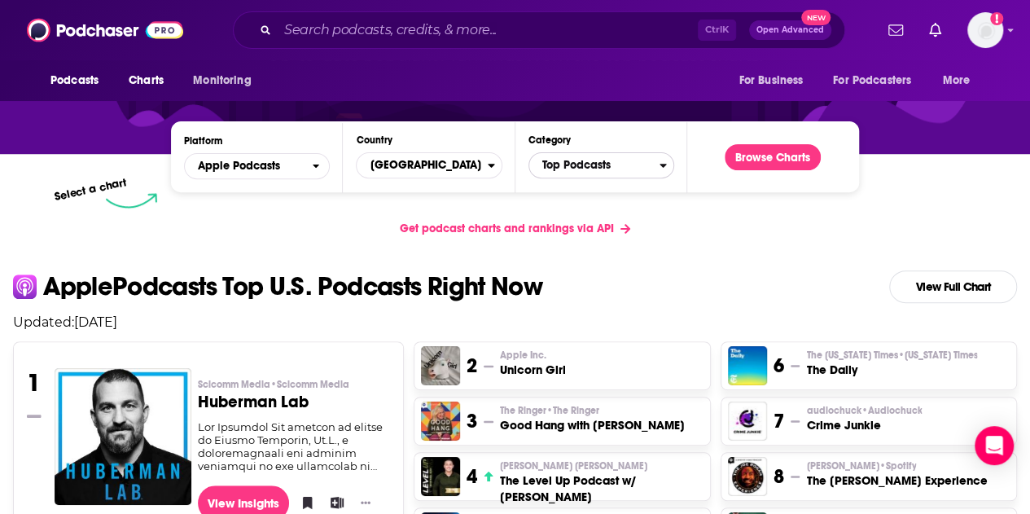
click at [660, 160] on icon "Categories" at bounding box center [663, 165] width 7 height 11
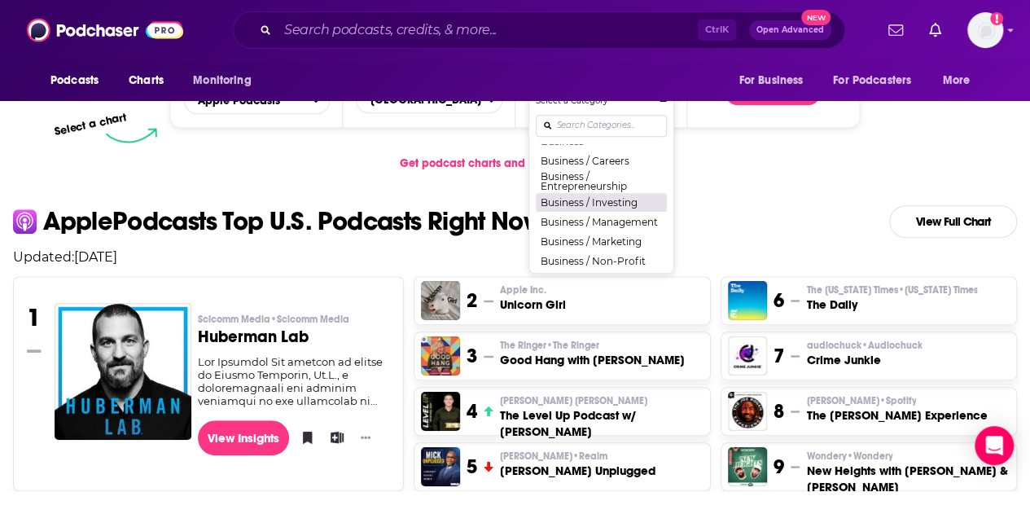
scroll to position [170, 0]
click at [608, 225] on button "Business / Management" at bounding box center [601, 221] width 131 height 20
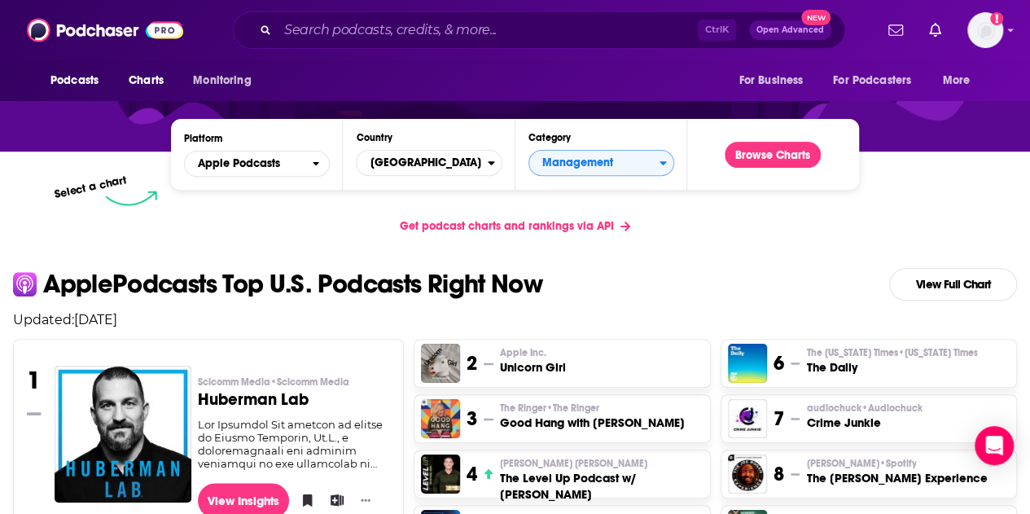
scroll to position [223, 0]
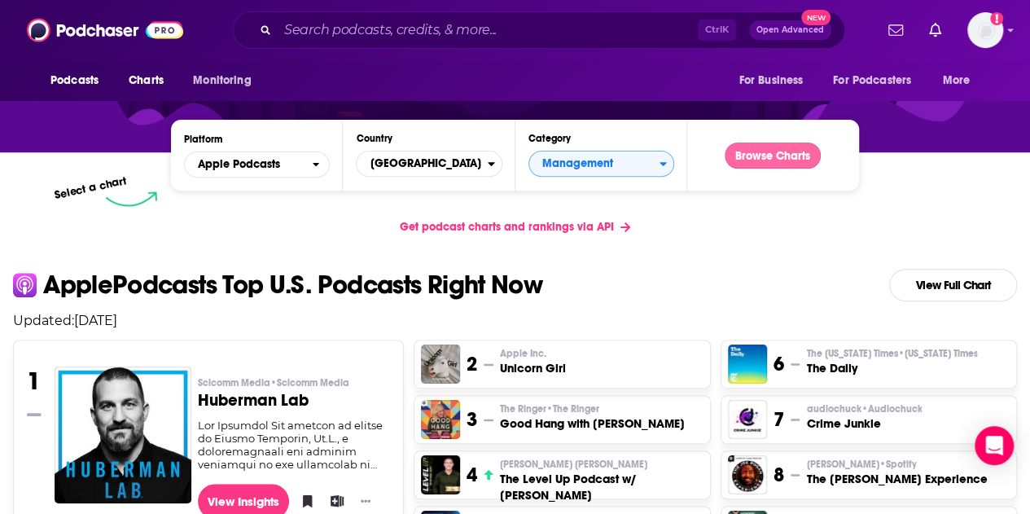
click at [772, 165] on button "Browse Charts" at bounding box center [773, 156] width 96 height 26
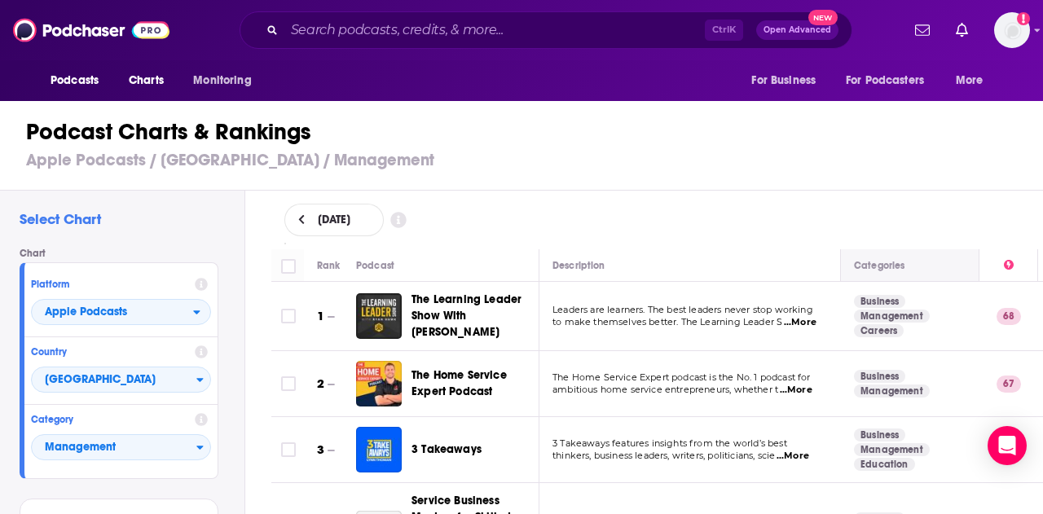
scroll to position [0, 159]
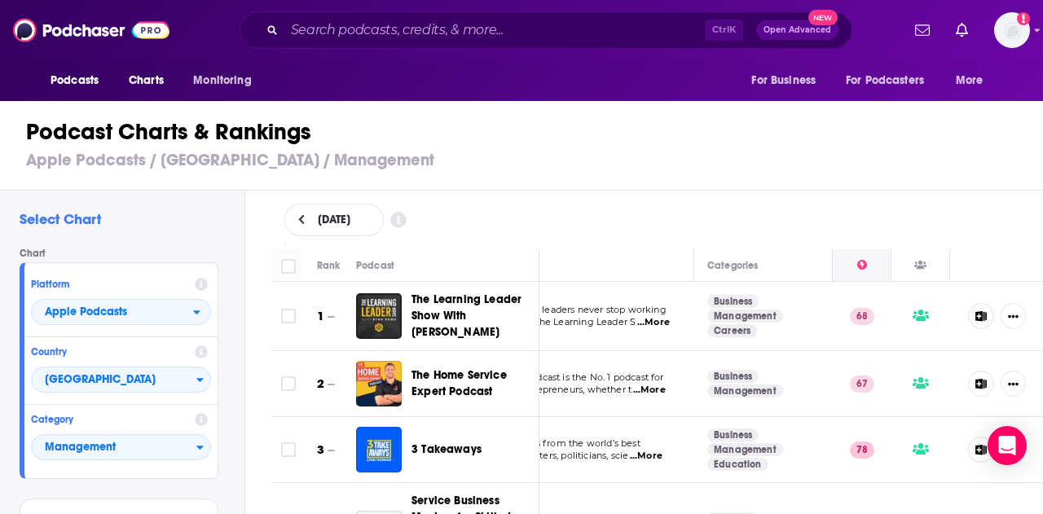
drag, startPoint x: 912, startPoint y: 264, endPoint x: 857, endPoint y: 251, distance: 56.9
click at [857, 251] on tr "Rank Podcast Description Categories" at bounding box center [584, 265] width 919 height 33
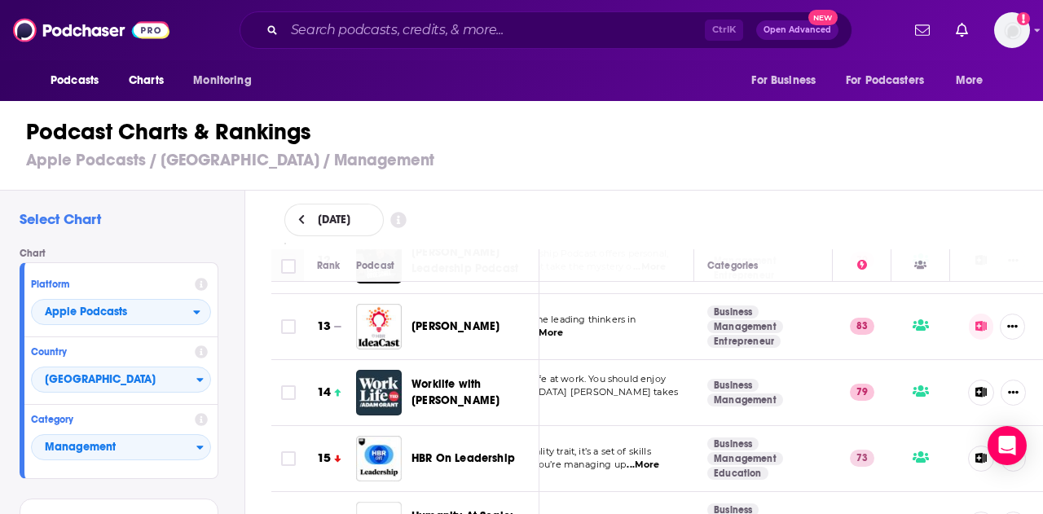
scroll to position [823, 159]
drag, startPoint x: 292, startPoint y: 381, endPoint x: 289, endPoint y: 445, distance: 63.6
click at [292, 384] on input "Toggle select row" at bounding box center [288, 391] width 15 height 15
checkbox input "true"
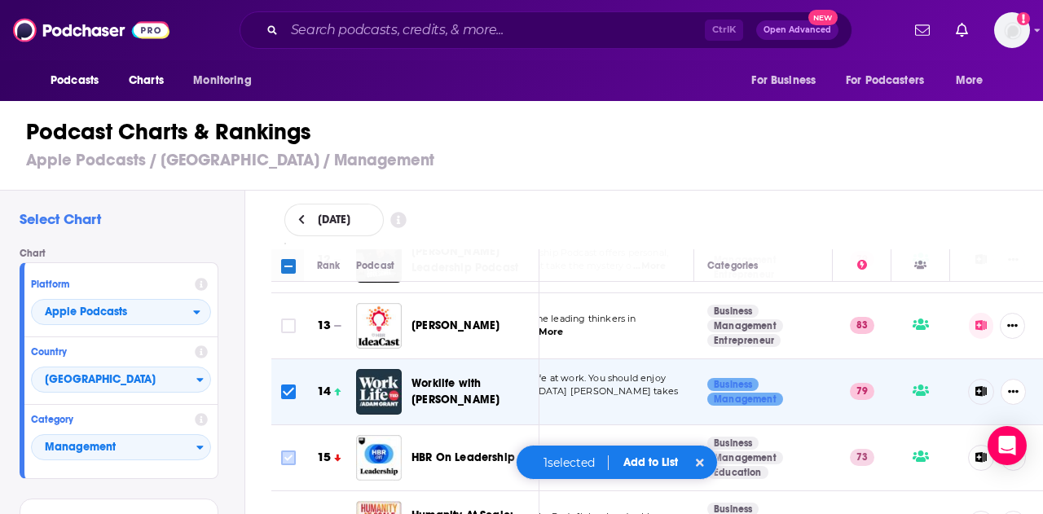
click at [288, 450] on input "Toggle select row" at bounding box center [288, 457] width 15 height 15
checkbox input "true"
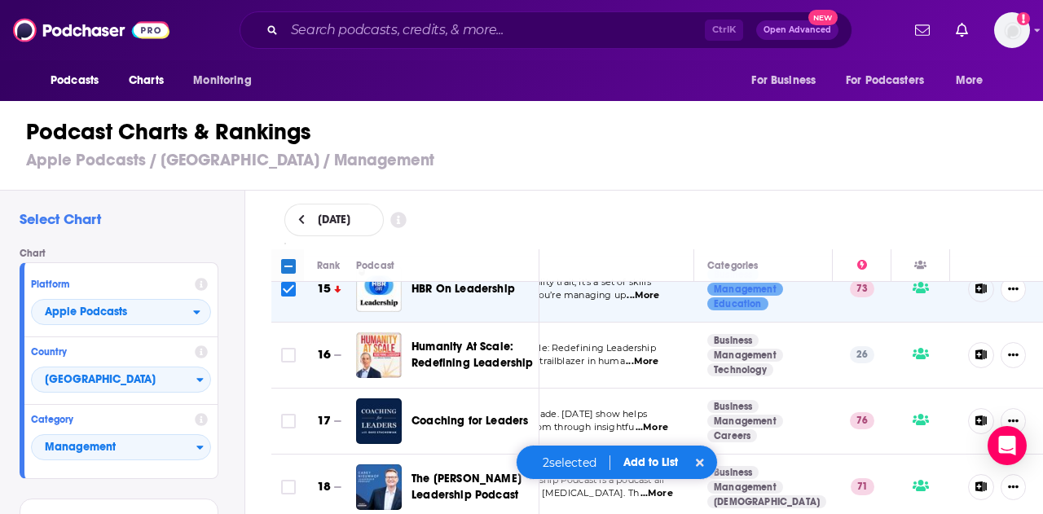
scroll to position [994, 159]
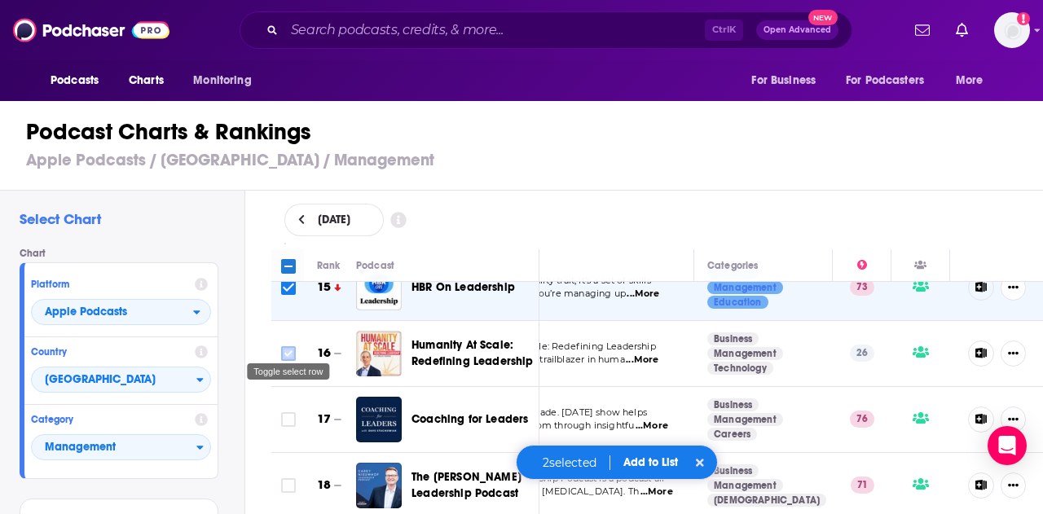
click at [281, 346] on input "Toggle select row" at bounding box center [288, 353] width 15 height 15
checkbox input "true"
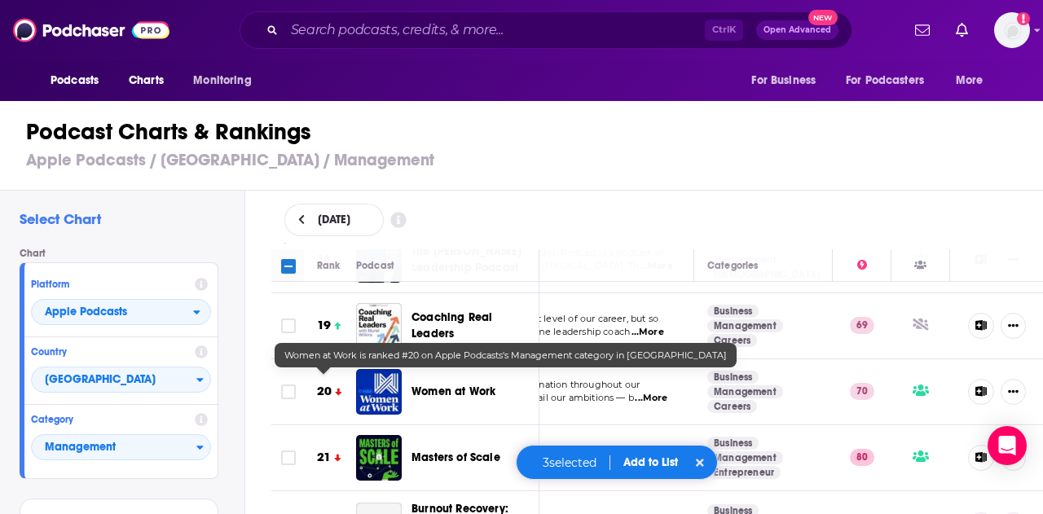
scroll to position [1221, 159]
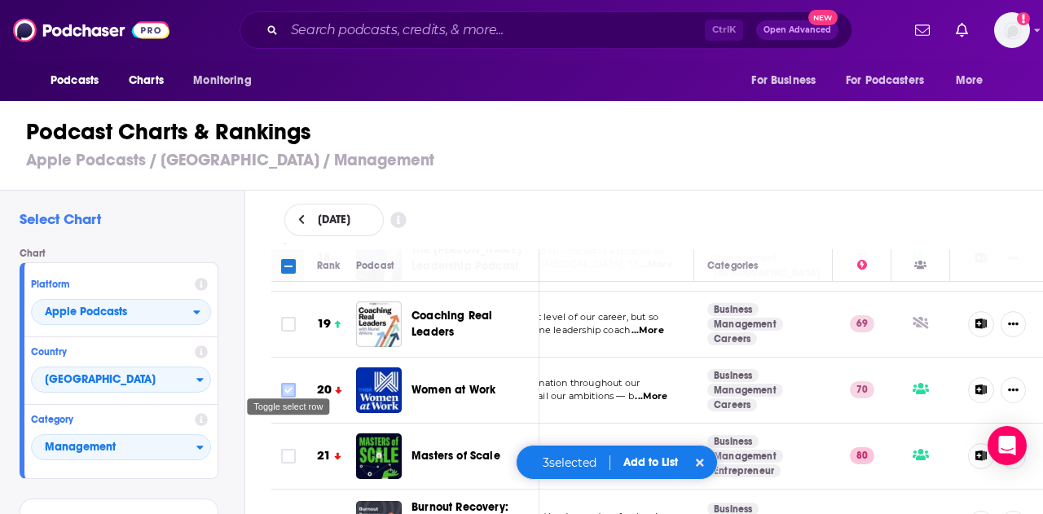
click at [296, 380] on icon "Toggle select row" at bounding box center [289, 390] width 20 height 20
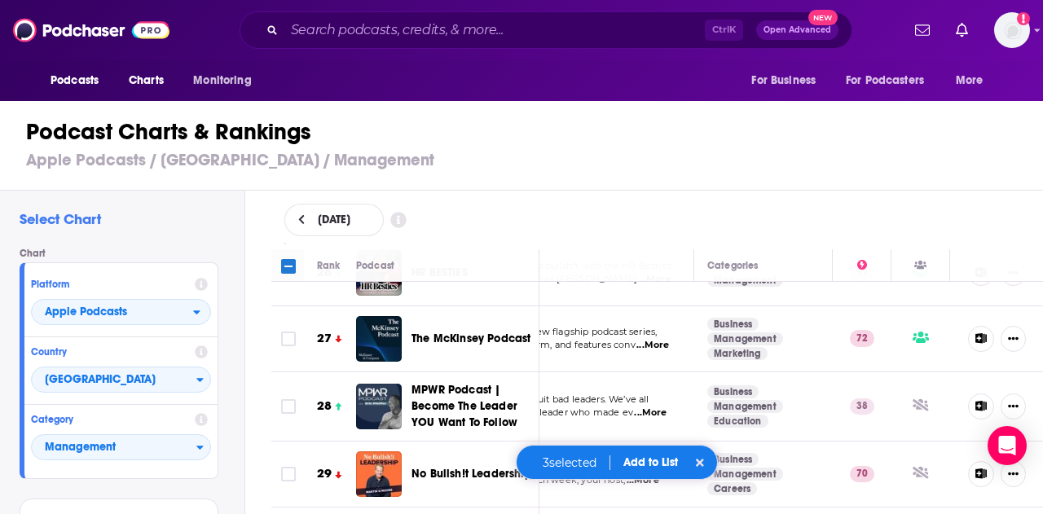
scroll to position [1741, 159]
click at [288, 331] on input "Toggle select row" at bounding box center [288, 338] width 15 height 15
checkbox input "true"
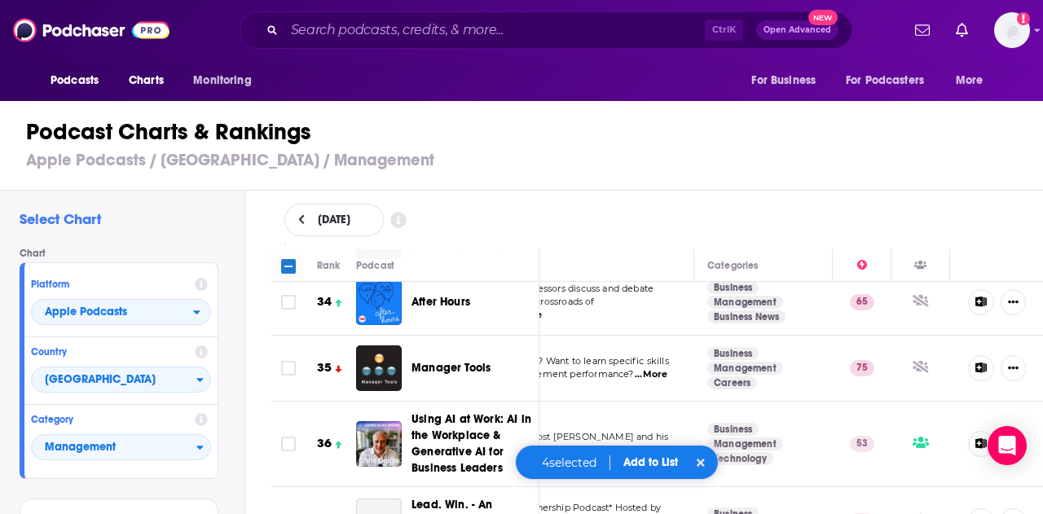
scroll to position [2249, 159]
click at [291, 360] on input "Toggle select row" at bounding box center [288, 367] width 15 height 15
checkbox input "true"
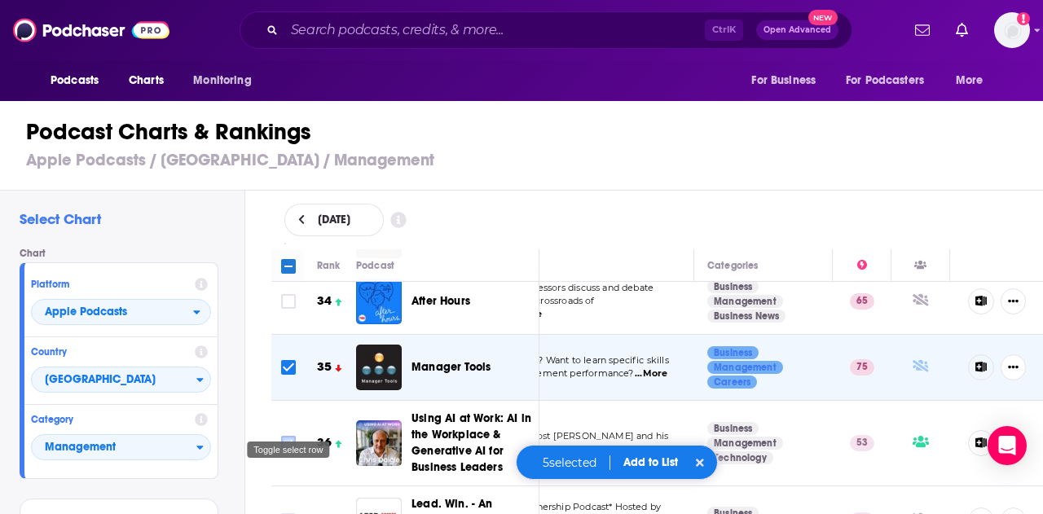
click at [291, 436] on input "Toggle select row" at bounding box center [288, 443] width 15 height 15
checkbox input "true"
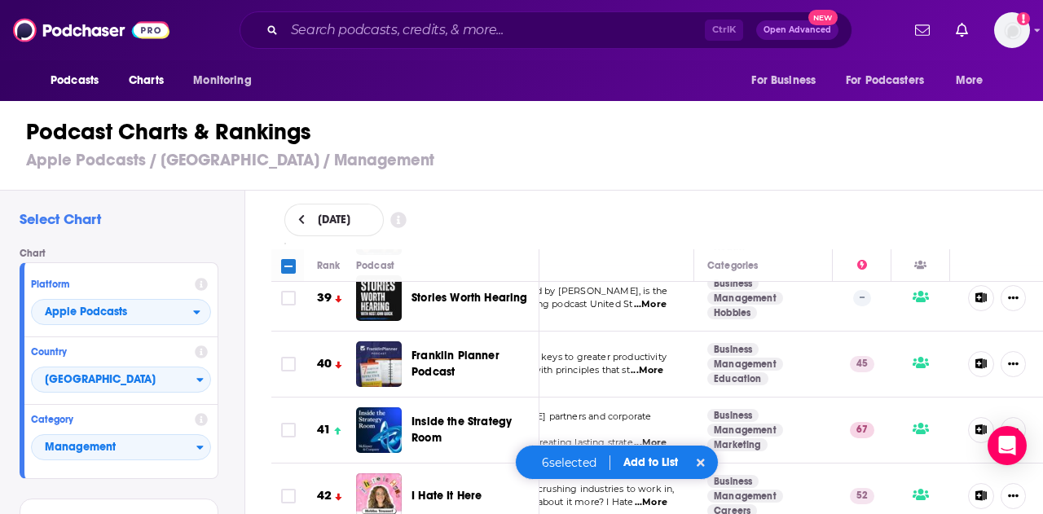
scroll to position [2655, 159]
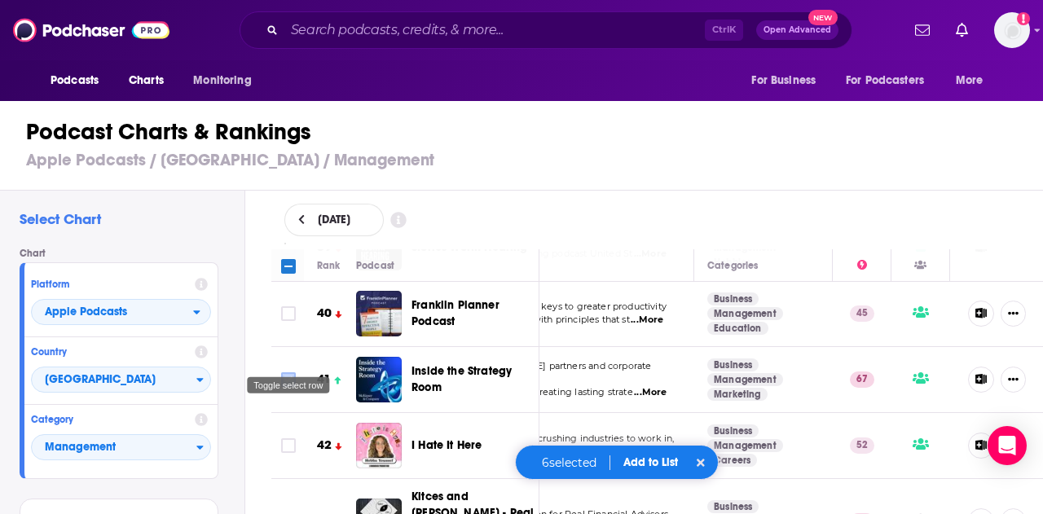
click at [289, 372] on input "Toggle select row" at bounding box center [288, 379] width 15 height 15
checkbox input "true"
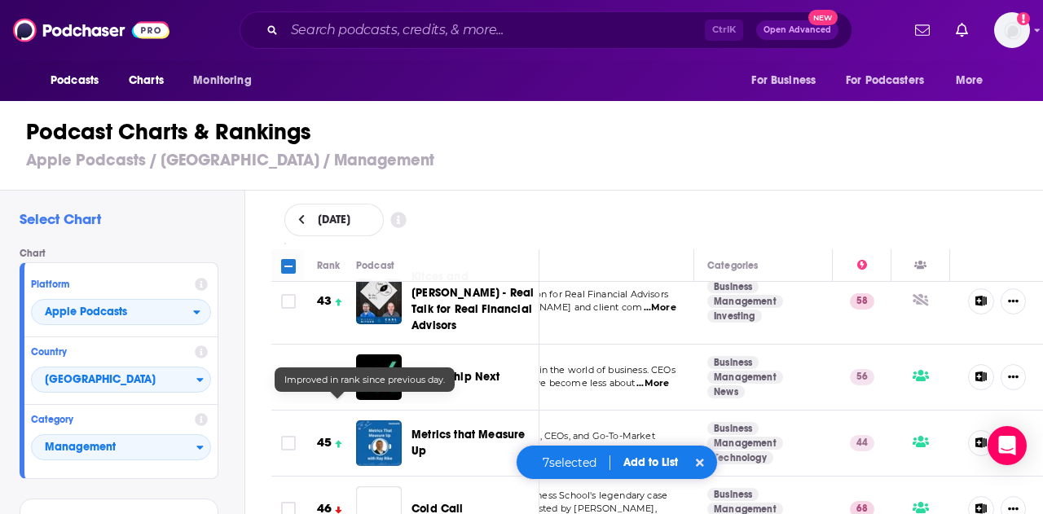
scroll to position [2877, 159]
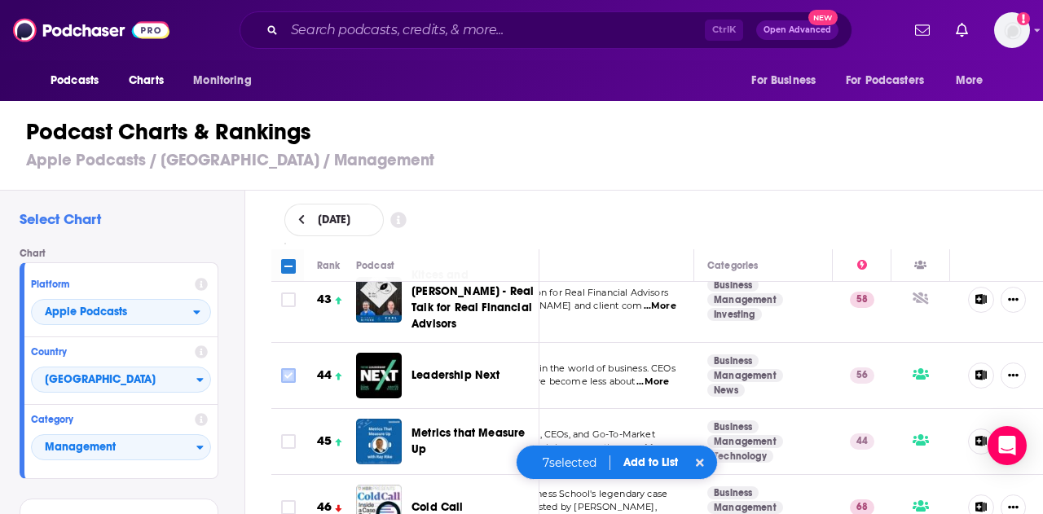
click at [291, 368] on input "Toggle select row" at bounding box center [288, 375] width 15 height 15
checkbox input "true"
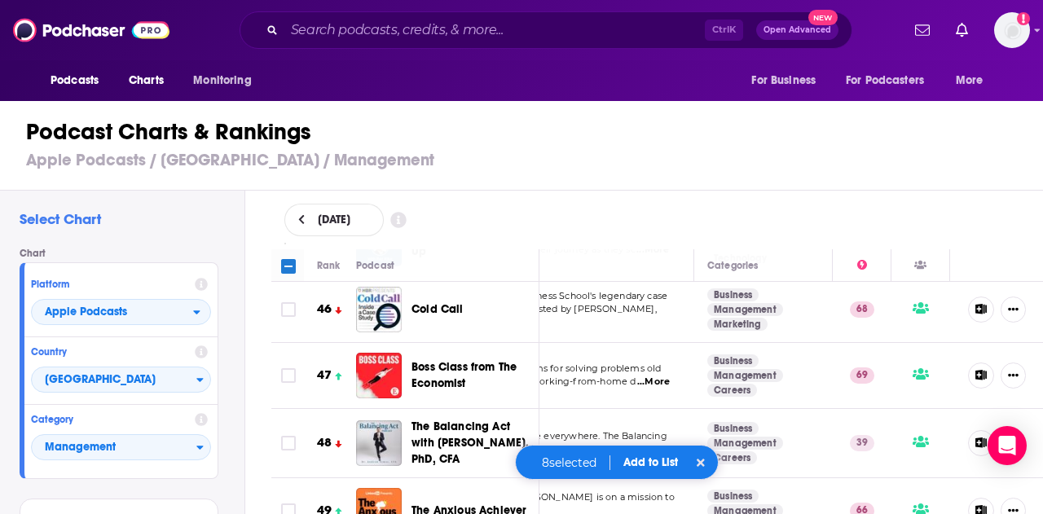
scroll to position [3076, 159]
click at [292, 367] on input "Toggle select row" at bounding box center [288, 374] width 15 height 15
checkbox input "true"
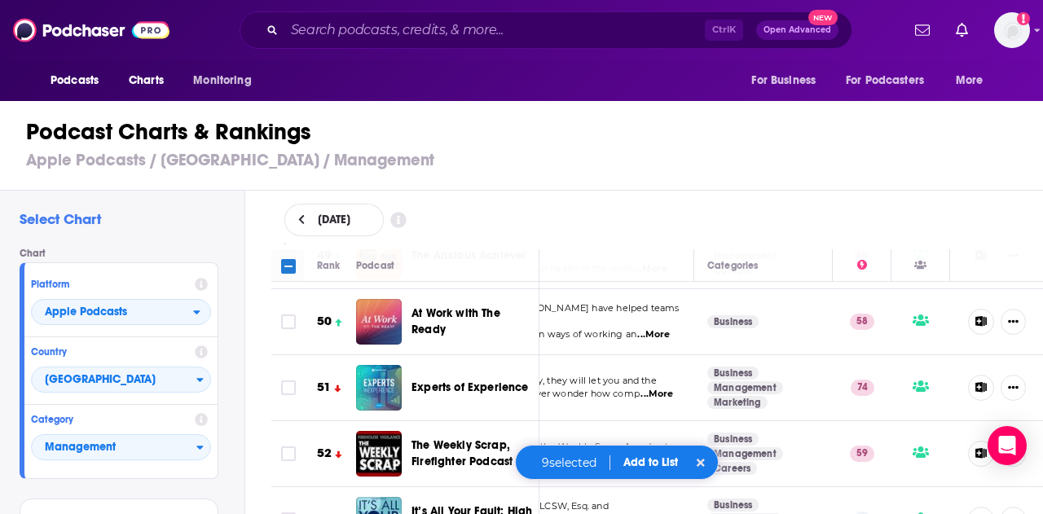
scroll to position [3333, 159]
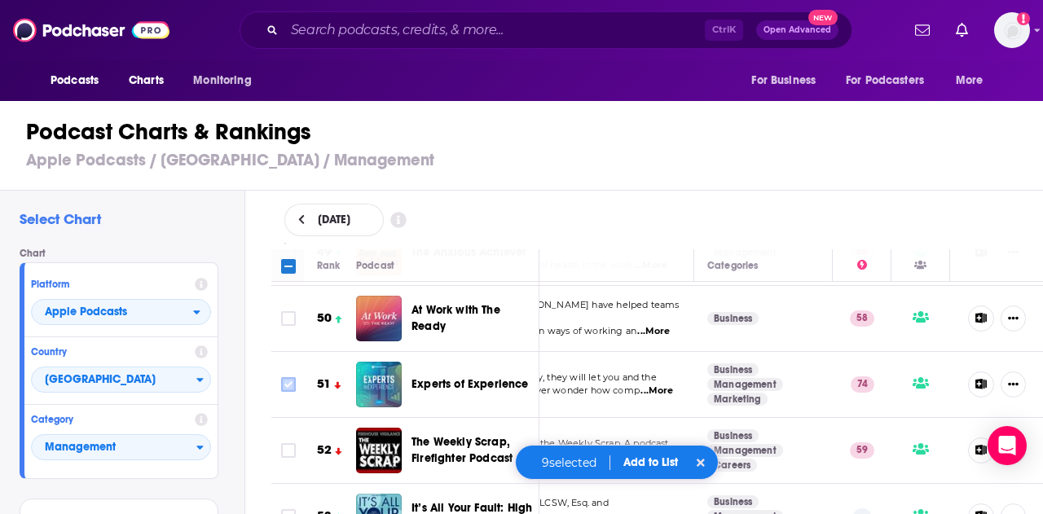
click at [279, 375] on icon "Toggle select row" at bounding box center [289, 385] width 20 height 20
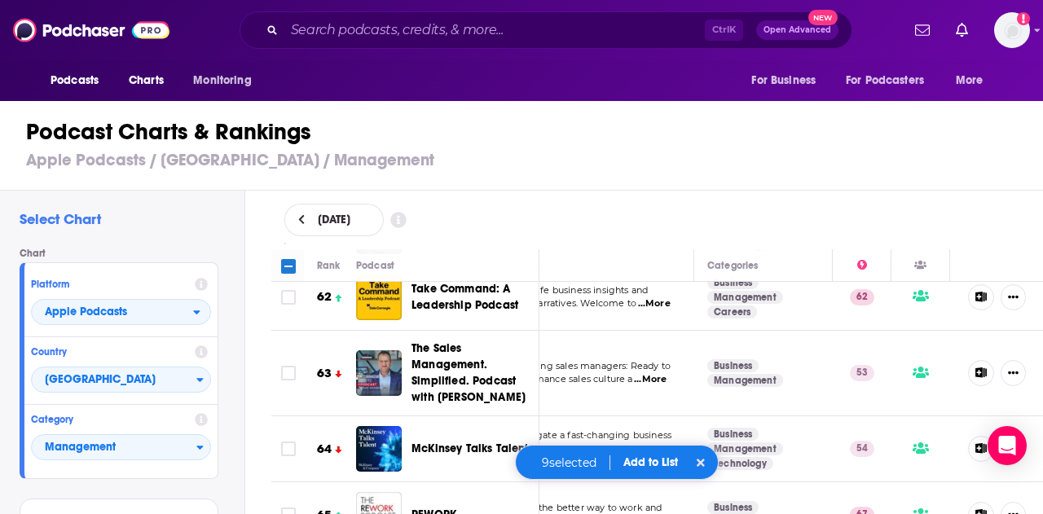
scroll to position [4147, 159]
click at [287, 507] on input "Toggle select row" at bounding box center [288, 514] width 15 height 15
checkbox input "true"
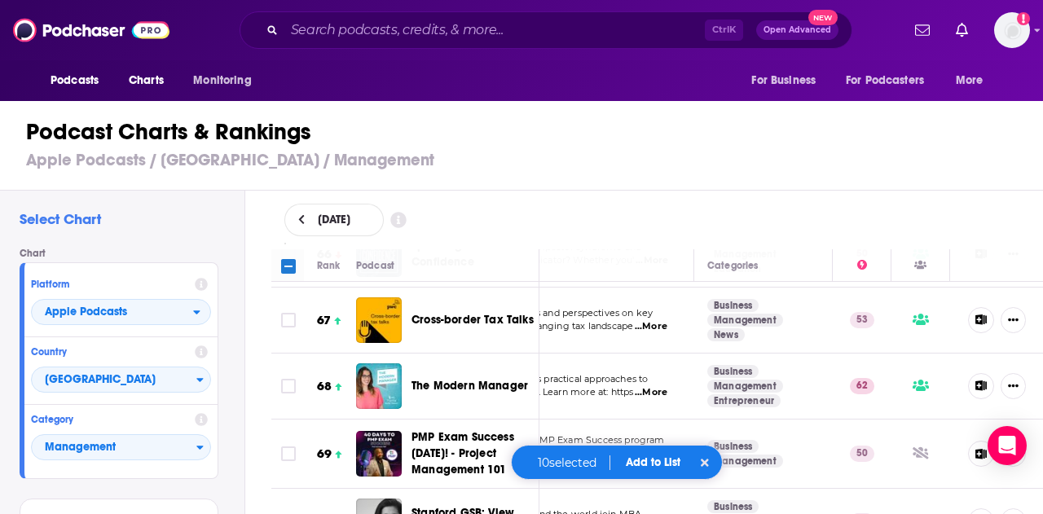
scroll to position [4473, 159]
click at [663, 463] on button "Add to List" at bounding box center [653, 462] width 81 height 14
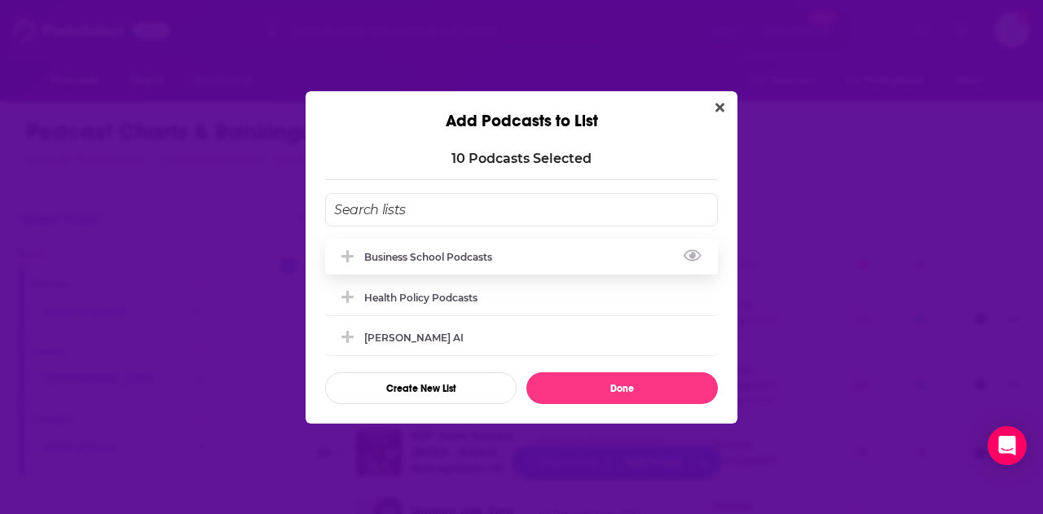
click at [529, 254] on div "Business School Podcasts" at bounding box center [521, 257] width 393 height 36
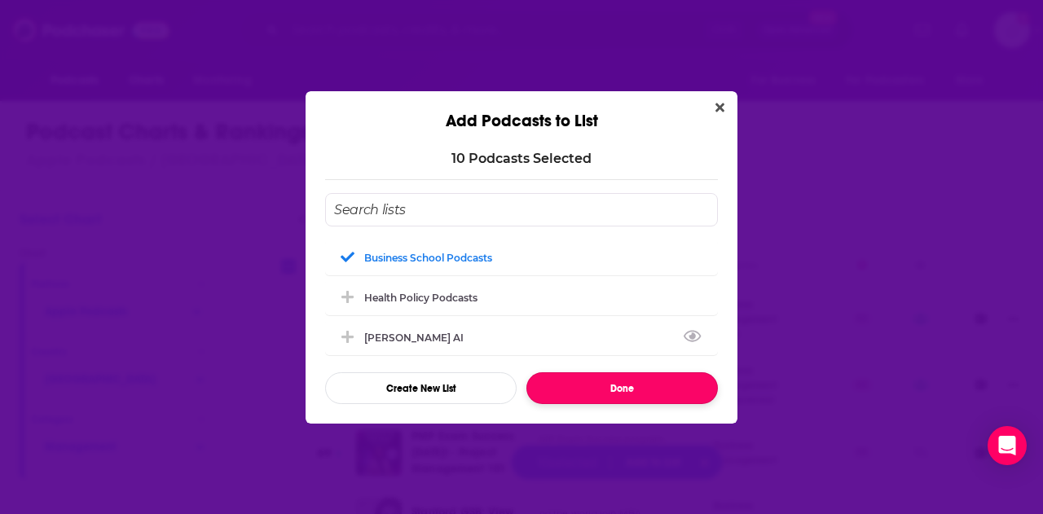
click at [589, 377] on button "Done" at bounding box center [621, 388] width 191 height 32
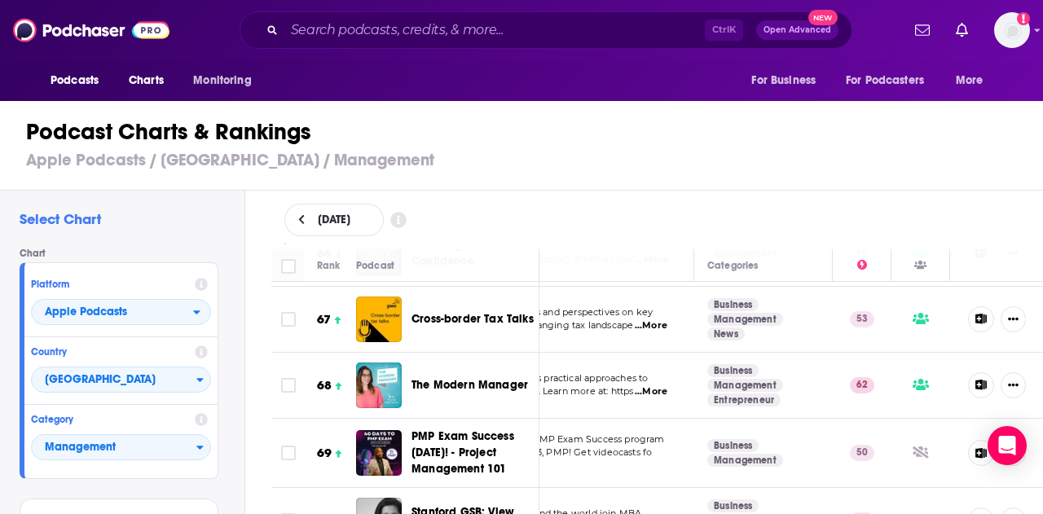
checkbox input "false"
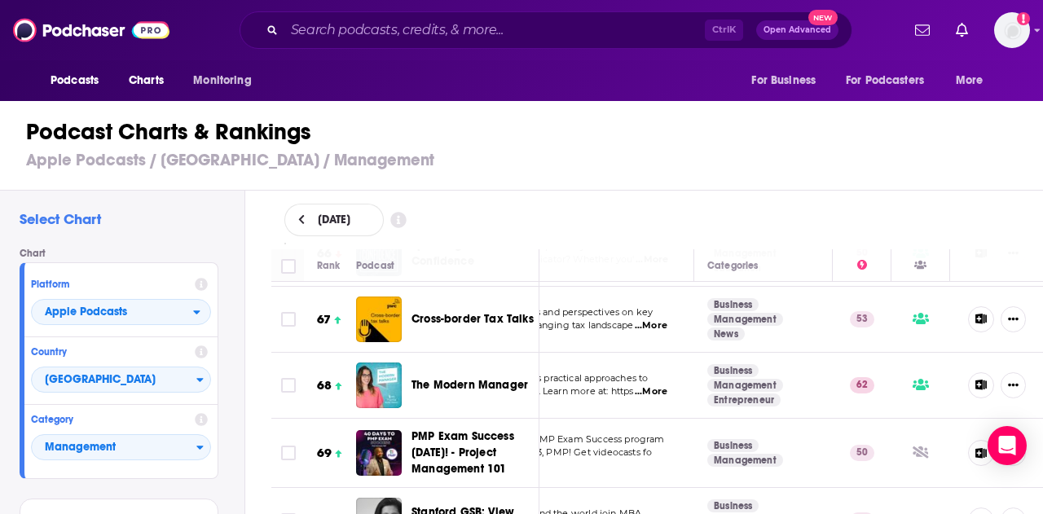
checkbox input "false"
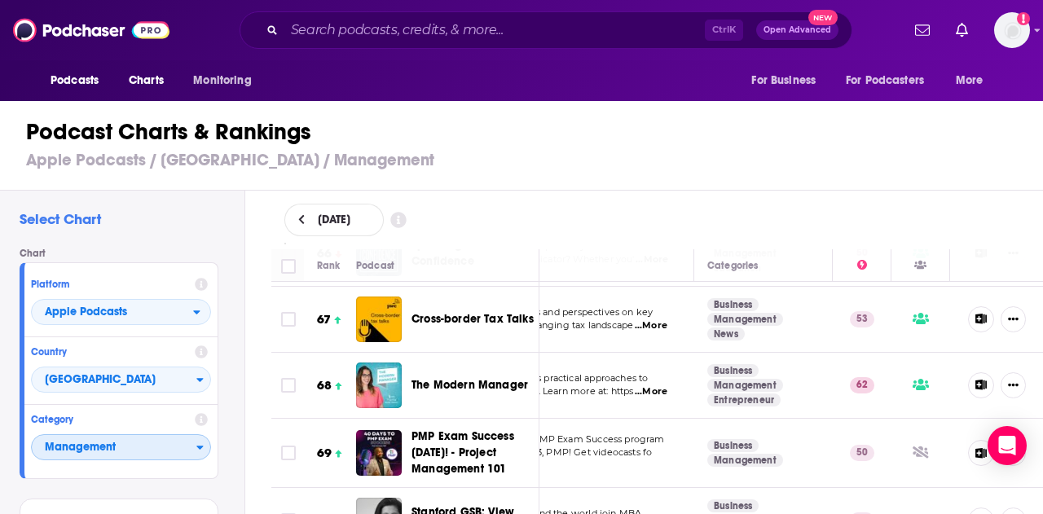
click at [202, 455] on button "Management" at bounding box center [121, 447] width 180 height 26
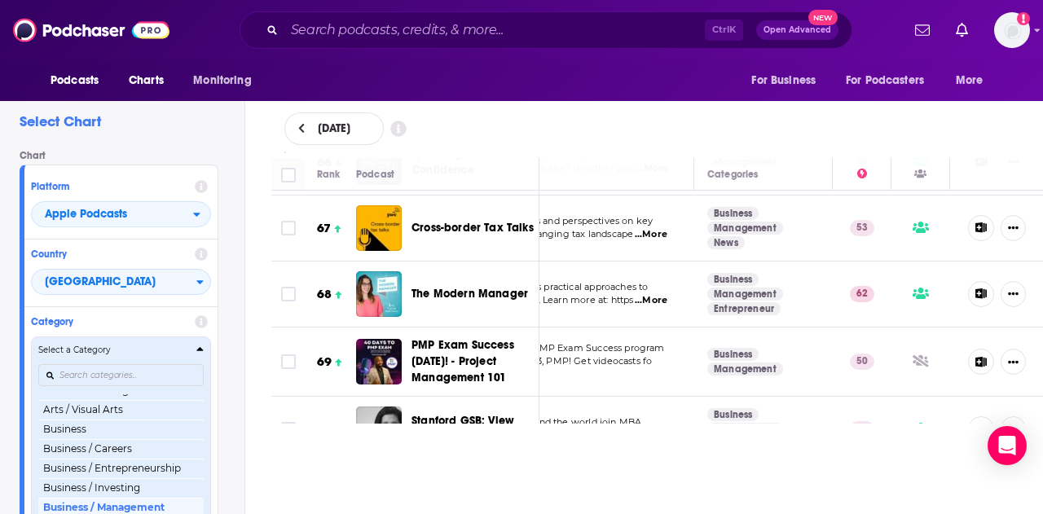
scroll to position [132, 0]
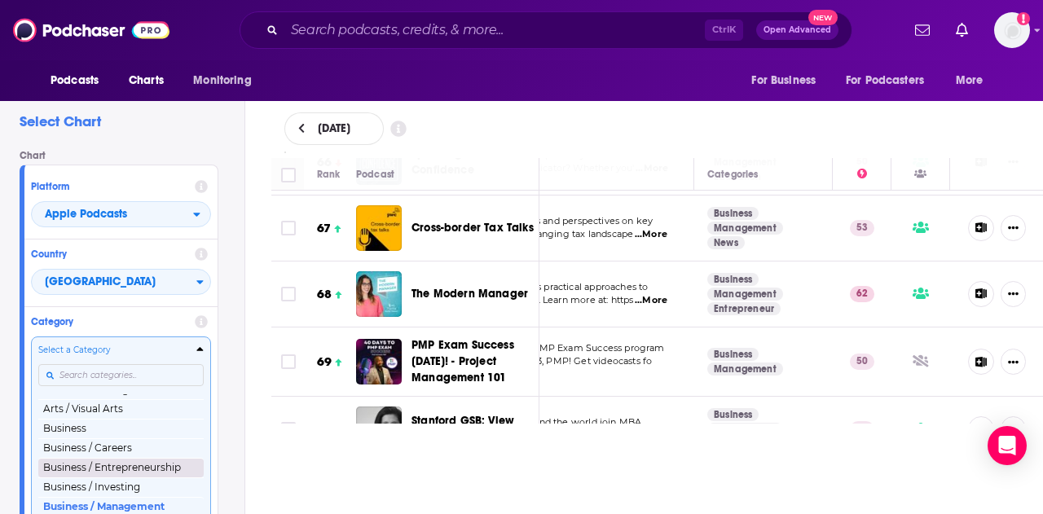
click at [150, 463] on button "Business / Entrepreneurship" at bounding box center [120, 468] width 165 height 20
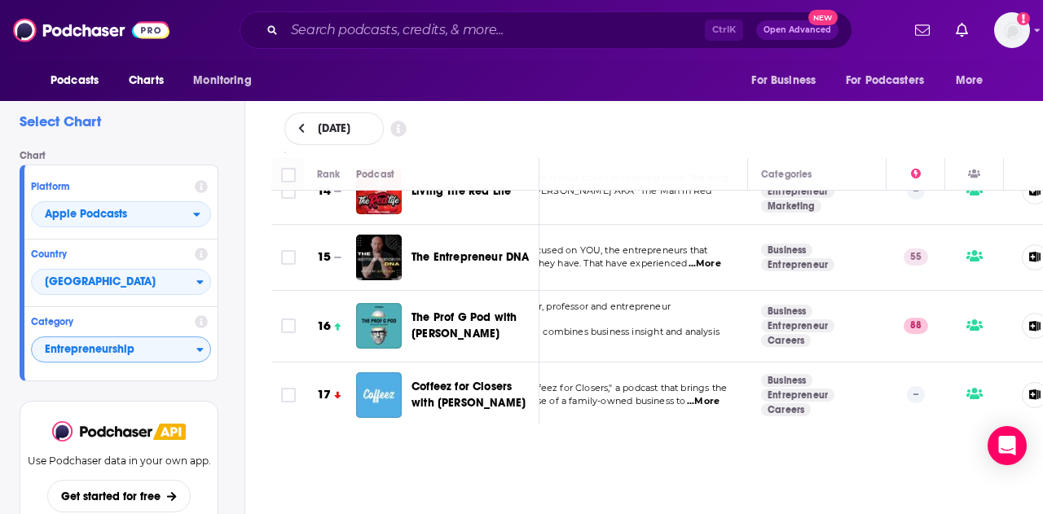
scroll to position [936, 93]
drag, startPoint x: 288, startPoint y: 288, endPoint x: 363, endPoint y: 322, distance: 82.8
click at [288, 318] on input "Toggle select row" at bounding box center [288, 325] width 15 height 15
checkbox input "true"
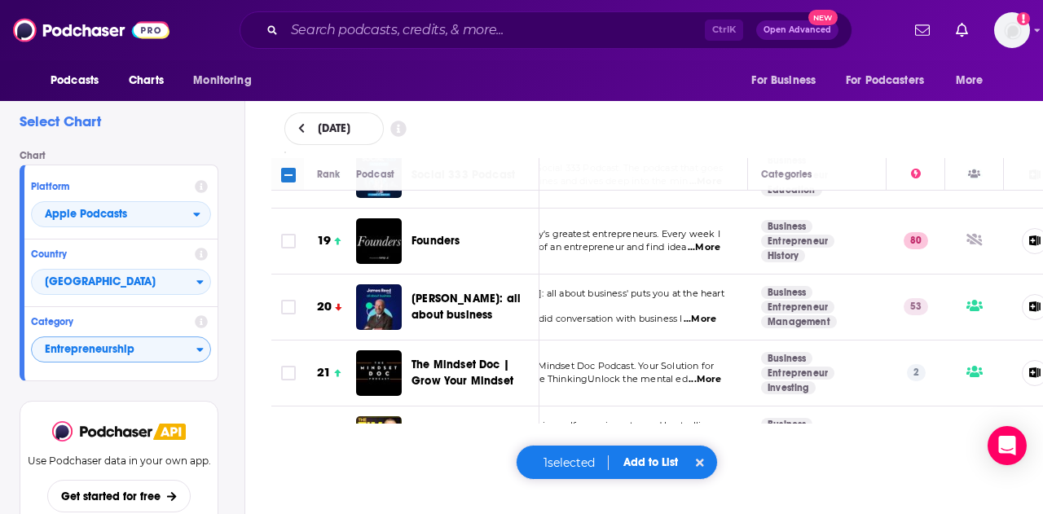
scroll to position [1222, 93]
click at [292, 299] on input "Toggle select row" at bounding box center [288, 306] width 15 height 15
checkbox input "true"
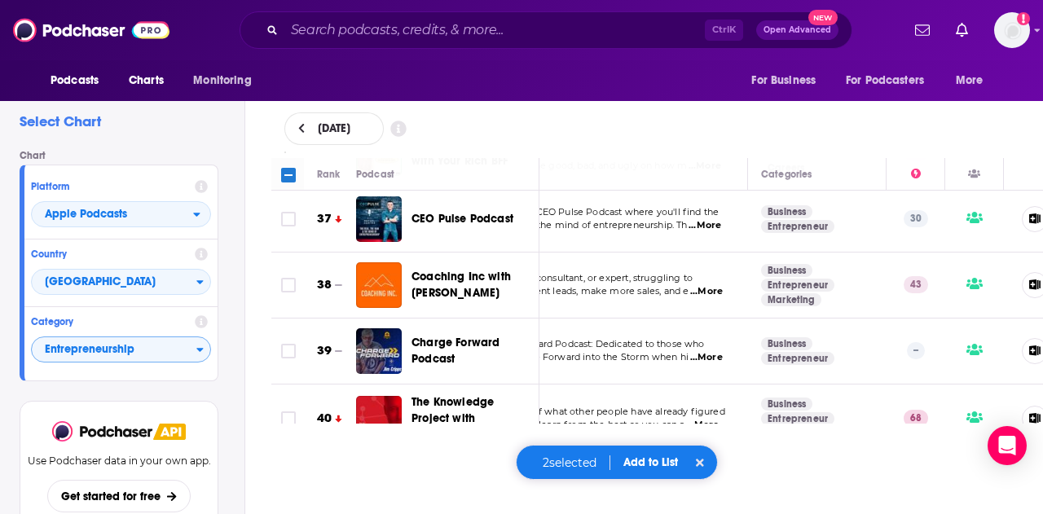
scroll to position [2483, 93]
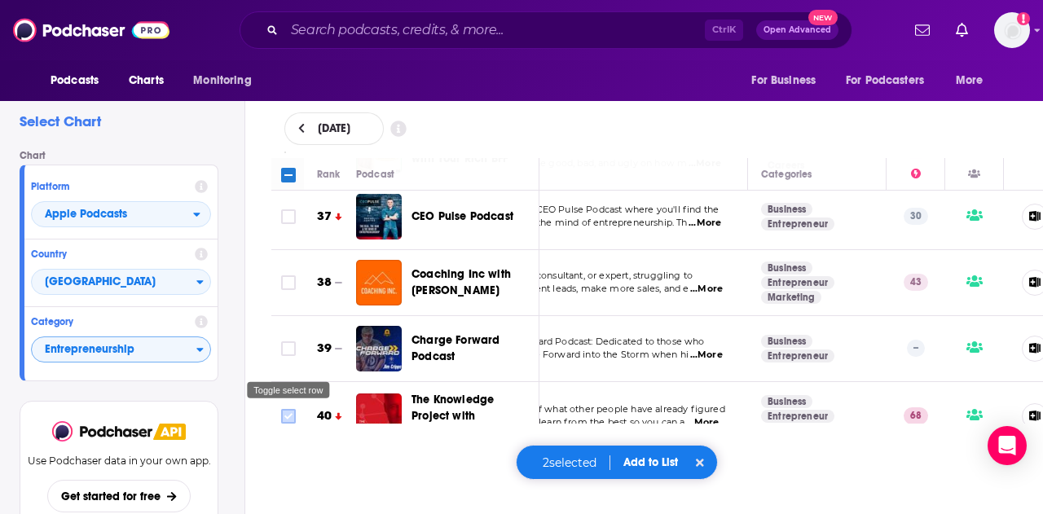
click at [290, 409] on input "Toggle select row" at bounding box center [288, 416] width 15 height 15
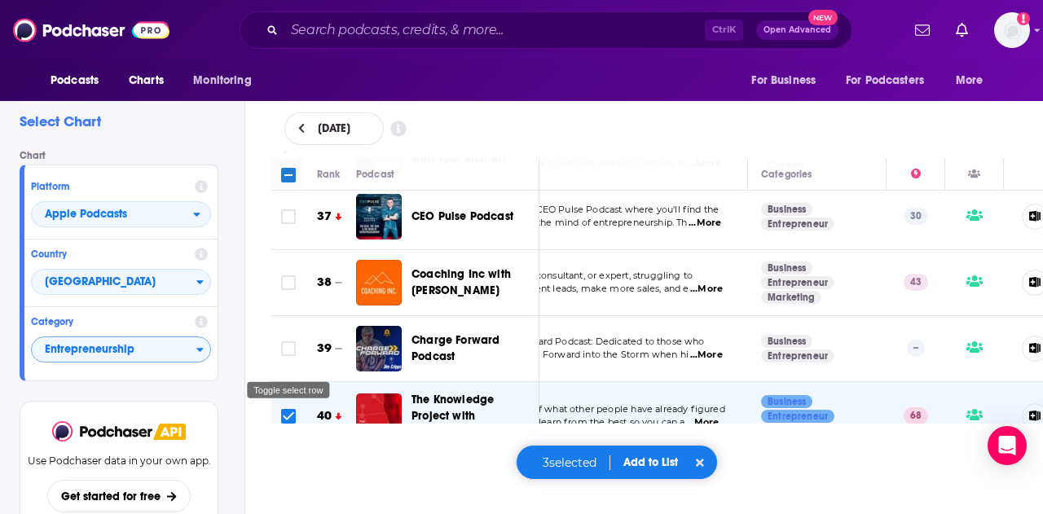
click at [290, 409] on input "Toggle select row" at bounding box center [288, 416] width 15 height 15
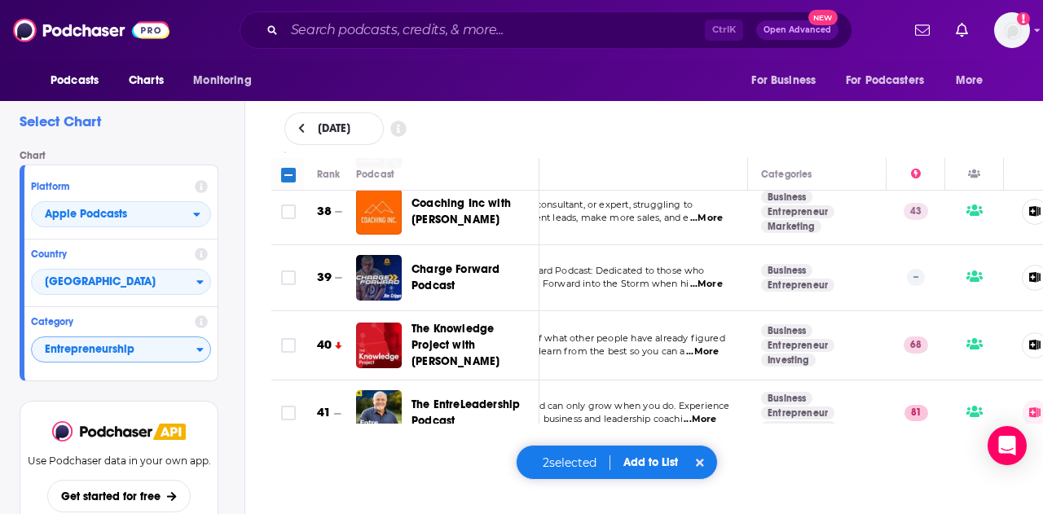
scroll to position [2555, 93]
click at [288, 337] on input "Toggle select row" at bounding box center [288, 344] width 15 height 15
checkbox input "true"
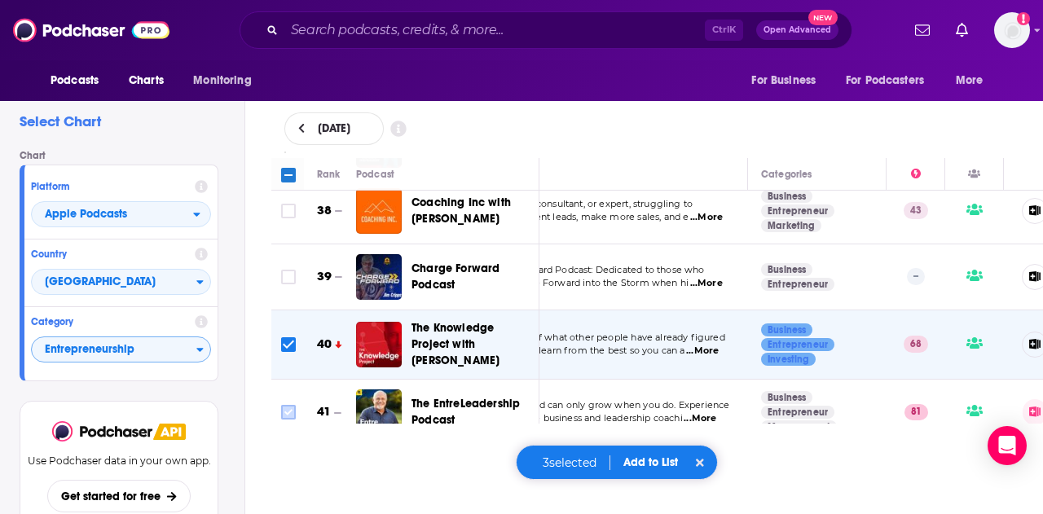
click at [287, 405] on input "Toggle select row" at bounding box center [288, 412] width 15 height 15
checkbox input "true"
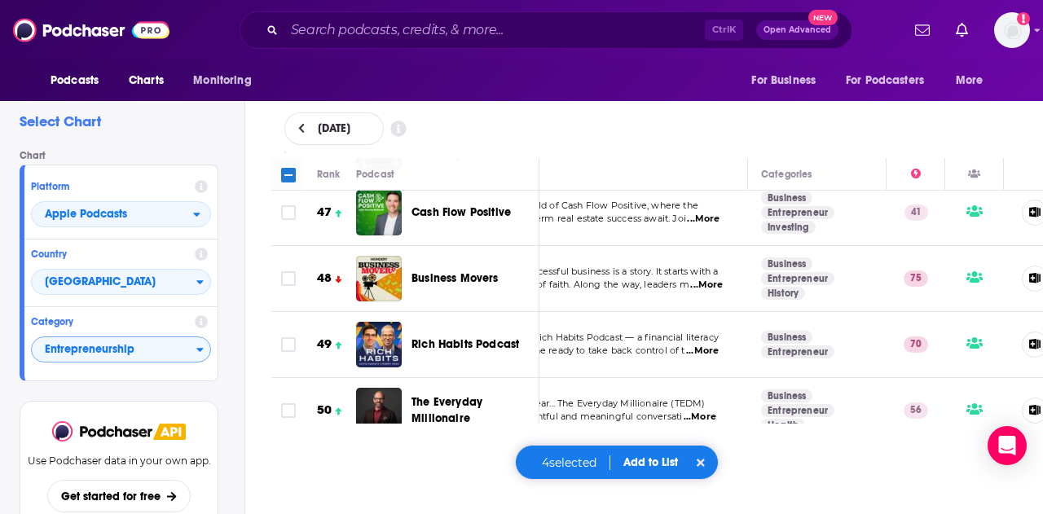
scroll to position [3212, 93]
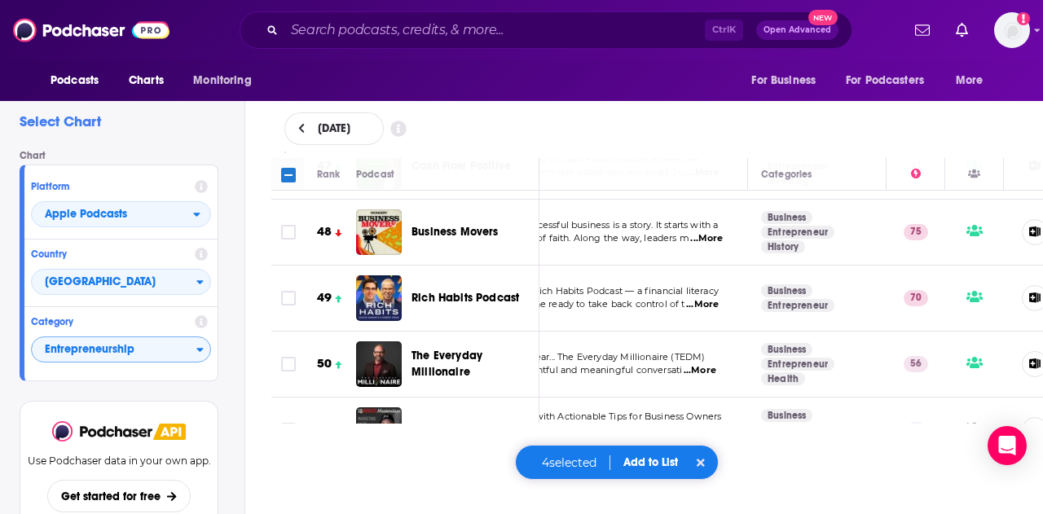
click at [642, 462] on button "Add to List" at bounding box center [650, 462] width 81 height 14
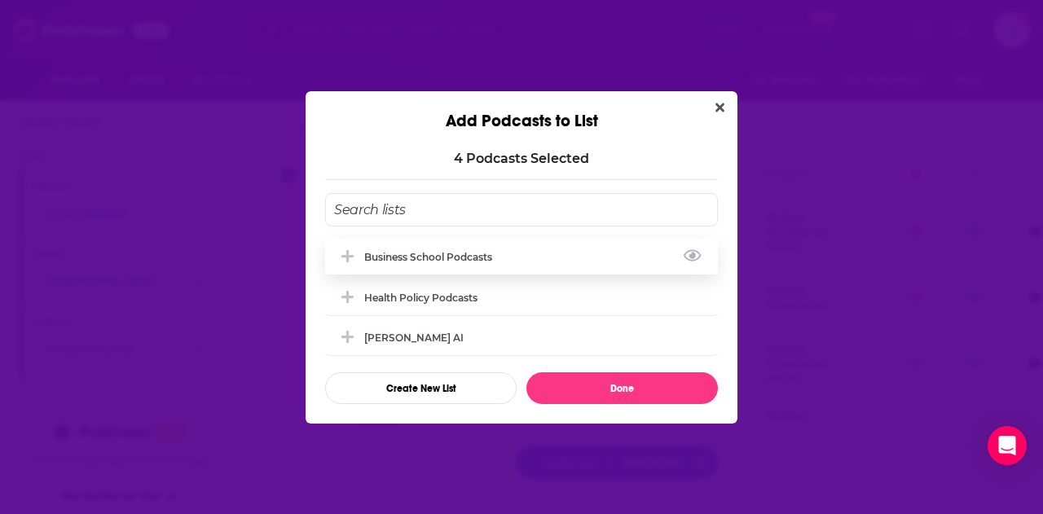
click at [546, 253] on div "Business School Podcasts" at bounding box center [521, 257] width 393 height 36
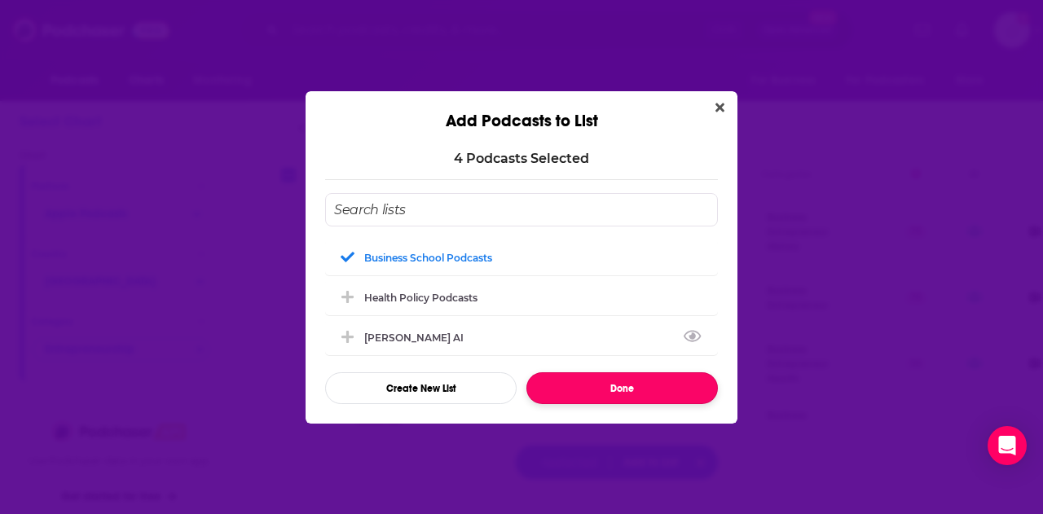
click at [617, 393] on button "Done" at bounding box center [621, 388] width 191 height 32
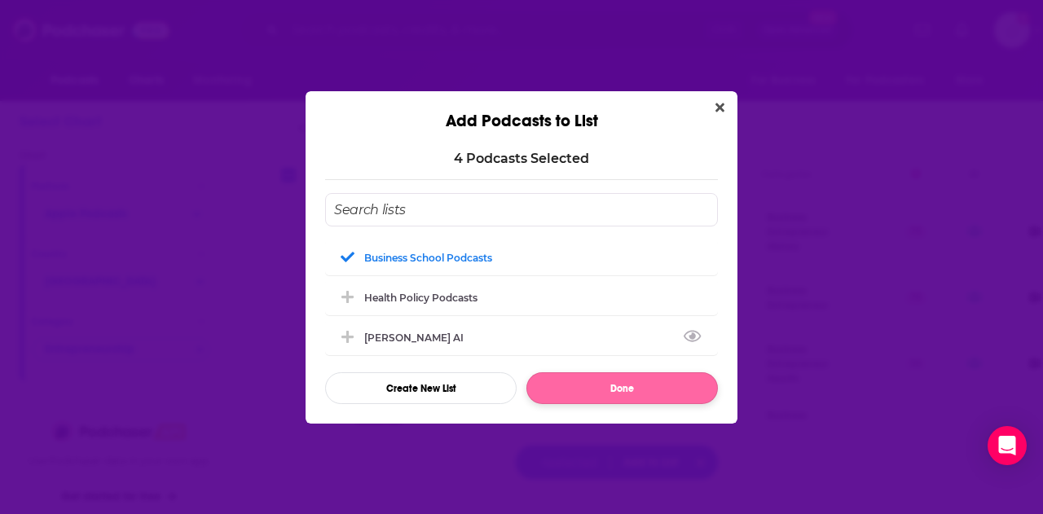
checkbox input "false"
